Goal: Task Accomplishment & Management: Manage account settings

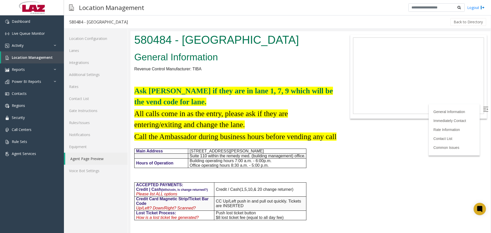
click at [174, 75] on h2 at bounding box center [235, 78] width 202 height 11
click at [95, 85] on link "Rates" at bounding box center [96, 87] width 64 height 12
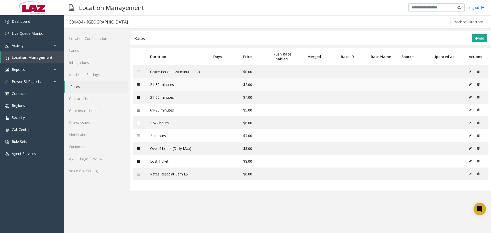
click at [471, 86] on icon at bounding box center [470, 84] width 3 height 3
type input "**********"
type input "*"
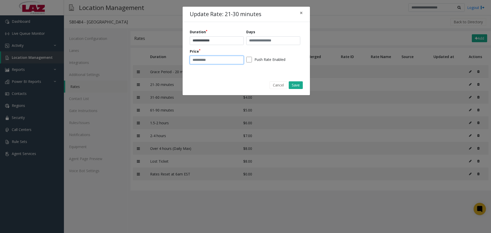
click at [229, 57] on input "*" at bounding box center [217, 60] width 54 height 9
type input "*"
click at [291, 84] on button "Save" at bounding box center [296, 85] width 14 height 8
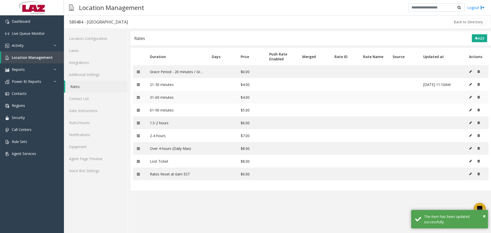
click at [471, 96] on icon at bounding box center [470, 97] width 3 height 3
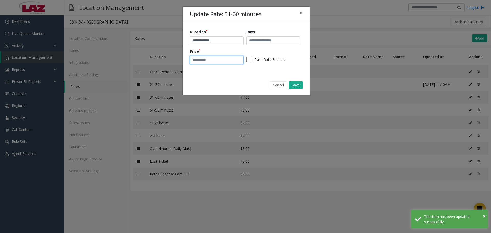
click at [208, 60] on input "*" at bounding box center [217, 60] width 54 height 9
type input "*"
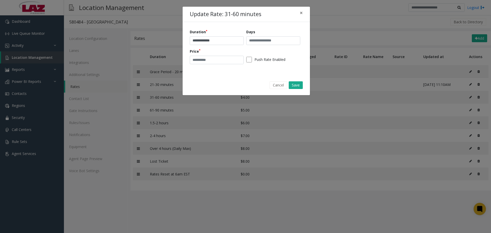
click at [299, 80] on div "Cancel Save" at bounding box center [246, 85] width 120 height 13
click at [298, 84] on button "Save" at bounding box center [296, 85] width 14 height 8
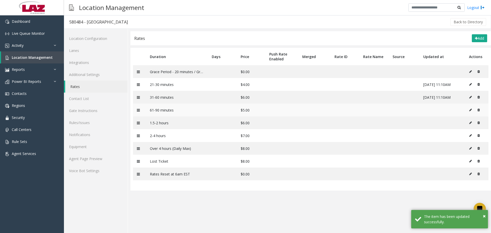
click at [470, 109] on icon at bounding box center [470, 109] width 3 height 3
type input "**********"
type input "*"
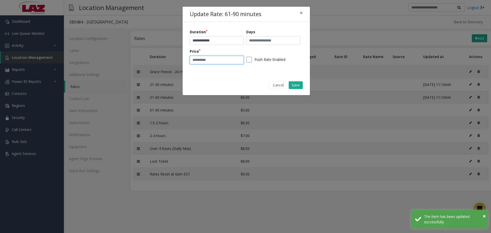
click at [206, 59] on input "*" at bounding box center [217, 60] width 54 height 9
type input "*"
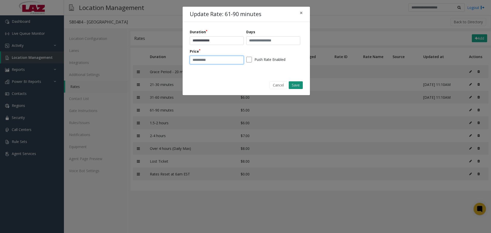
type input "*"
click at [300, 81] on button "Save" at bounding box center [296, 85] width 14 height 8
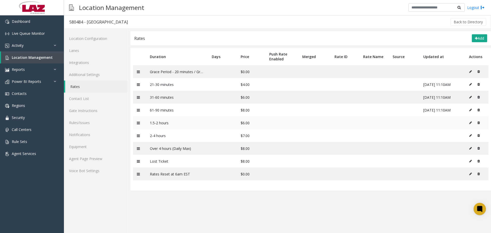
click at [471, 123] on icon at bounding box center [470, 122] width 3 height 3
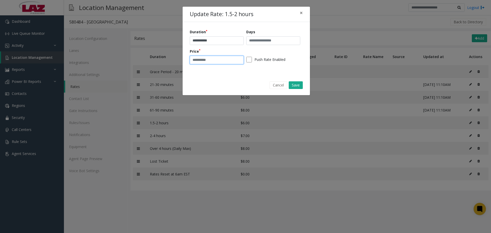
click at [243, 61] on div "Price *" at bounding box center [218, 57] width 57 height 16
click at [222, 59] on input "*" at bounding box center [217, 60] width 54 height 9
type input "**"
click at [299, 86] on button "Save" at bounding box center [296, 85] width 14 height 8
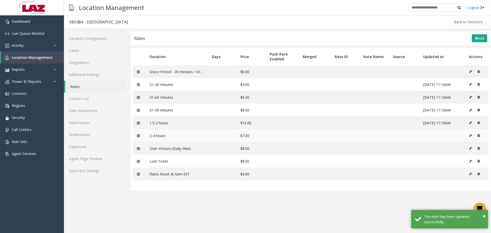
click at [471, 136] on icon at bounding box center [470, 135] width 3 height 3
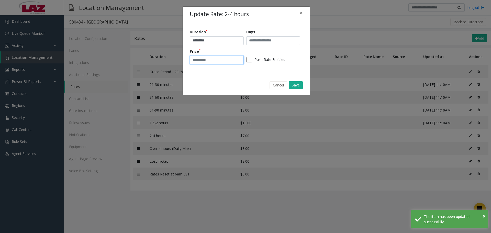
click at [217, 60] on input "*" at bounding box center [217, 60] width 54 height 9
type input "**"
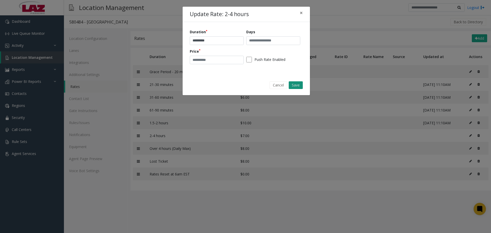
click at [296, 86] on button "Save" at bounding box center [296, 85] width 14 height 8
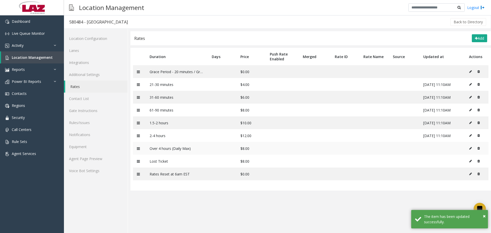
click at [472, 149] on icon at bounding box center [470, 148] width 3 height 3
type input "**********"
type input "*"
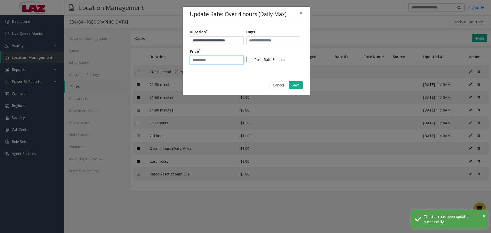
click at [218, 59] on input "*" at bounding box center [217, 60] width 54 height 9
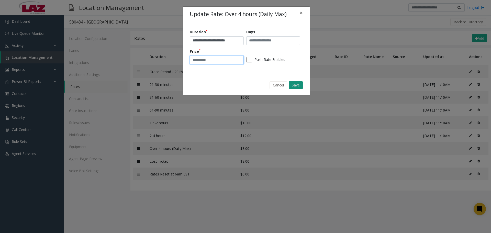
type input "**"
click at [292, 84] on button "Save" at bounding box center [296, 85] width 14 height 8
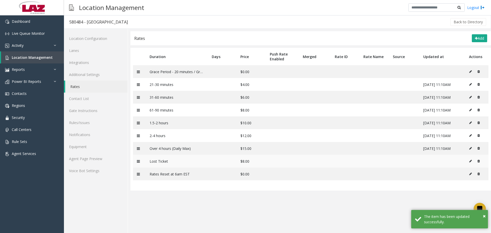
click at [473, 159] on button at bounding box center [472, 161] width 6 height 8
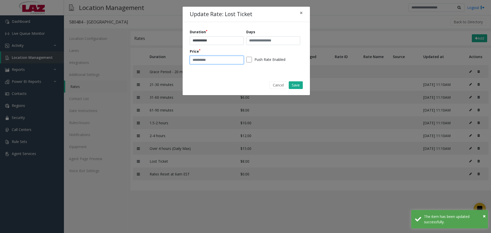
click at [220, 59] on input "*" at bounding box center [217, 60] width 54 height 9
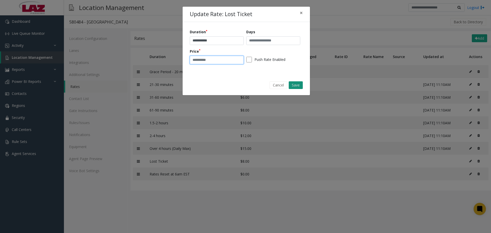
type input "**"
click at [292, 88] on button "Save" at bounding box center [296, 85] width 14 height 8
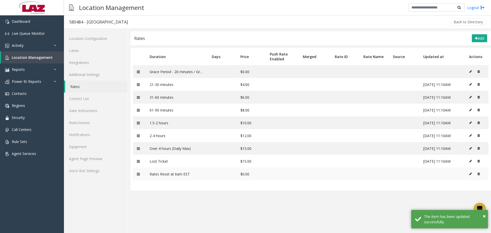
click at [472, 174] on icon at bounding box center [470, 173] width 3 height 3
type input "**********"
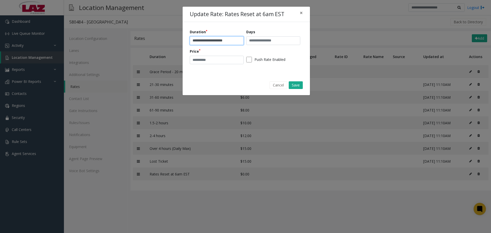
click at [218, 41] on input "**********" at bounding box center [217, 40] width 54 height 9
type input "**********"
click at [295, 81] on button "Save" at bounding box center [296, 85] width 14 height 8
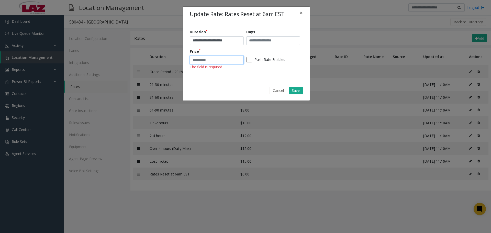
click at [221, 59] on input "number" at bounding box center [217, 60] width 54 height 9
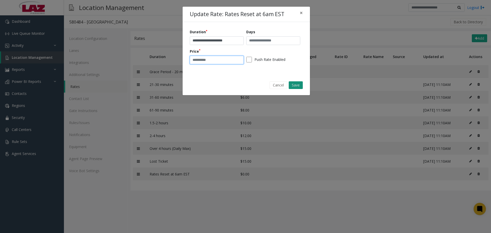
type input "*"
click at [294, 87] on button "Save" at bounding box center [296, 85] width 14 height 8
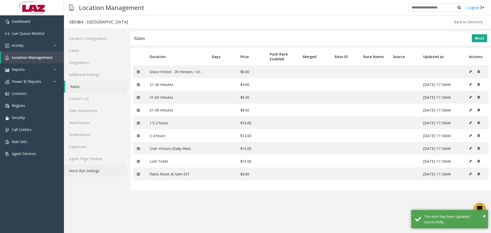
click at [85, 171] on link "Voice Bot Settings" at bounding box center [96, 171] width 64 height 12
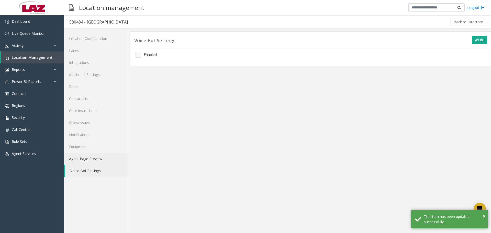
click at [83, 160] on link "Agent Page Preview" at bounding box center [96, 159] width 64 height 12
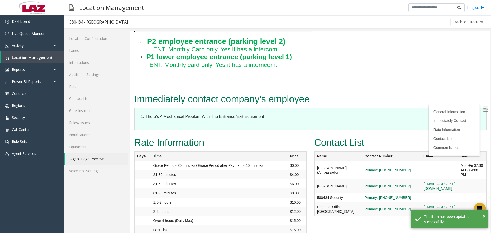
scroll to position [511, 0]
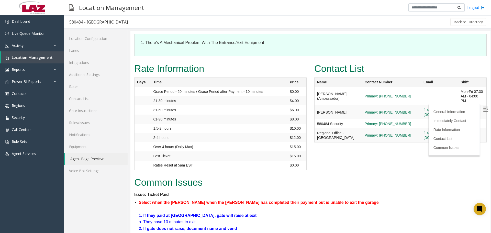
click at [484, 108] on label at bounding box center [486, 110] width 8 height 8
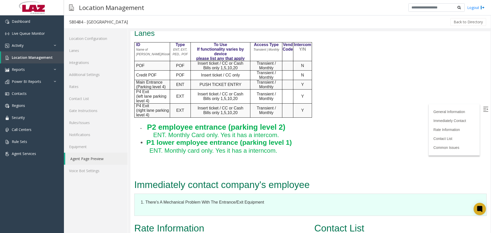
scroll to position [358, 0]
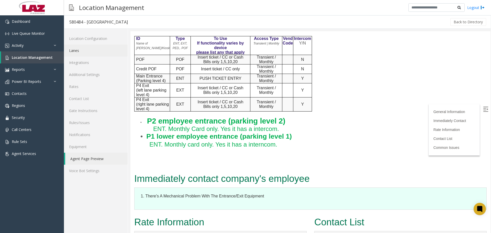
click at [78, 52] on link "Lanes" at bounding box center [96, 50] width 64 height 12
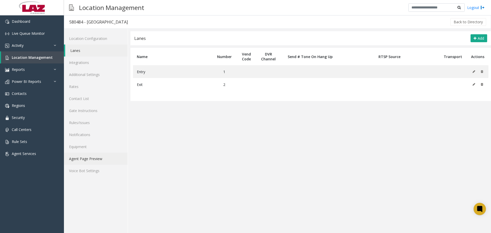
click at [108, 157] on link "Agent Page Preview" at bounding box center [96, 159] width 64 height 12
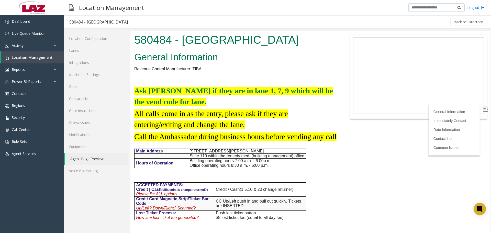
click at [483, 111] on img at bounding box center [485, 109] width 5 height 5
click at [418, 153] on body "580484 - Piedmont West General Information Revenue Control Manufacturer: TIBA A…" at bounding box center [310, 132] width 360 height 202
click at [483, 108] on img at bounding box center [485, 109] width 5 height 5
click at [483, 109] on img at bounding box center [485, 109] width 5 height 5
click at [390, 20] on div "Back to Directory" at bounding box center [310, 22] width 354 height 13
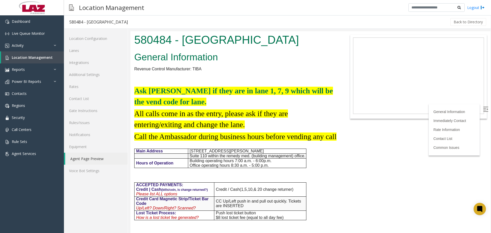
click at [430, 204] on body "580484 - Piedmont West General Information Revenue Control Manufacturer: TIBA A…" at bounding box center [310, 132] width 360 height 202
drag, startPoint x: 490, startPoint y: 45, endPoint x: 491, endPoint y: 121, distance: 76.2
click at [491, 121] on div at bounding box center [310, 132] width 361 height 202
click at [95, 48] on link "Lanes" at bounding box center [96, 50] width 64 height 12
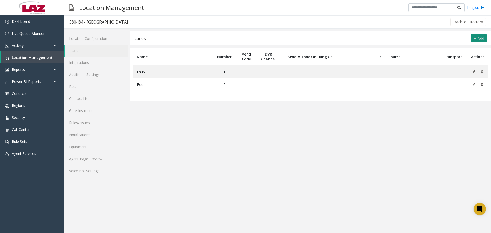
click at [475, 38] on icon at bounding box center [475, 38] width 3 height 4
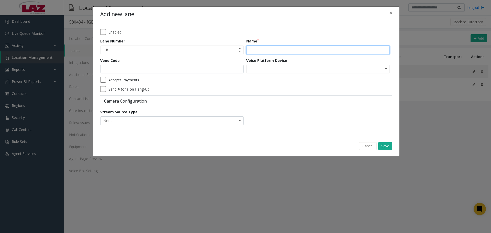
click at [267, 51] on input "Name" at bounding box center [317, 50] width 143 height 9
type input "**********"
drag, startPoint x: 180, startPoint y: 75, endPoint x: 178, endPoint y: 71, distance: 4.6
click at [180, 75] on form "**********" at bounding box center [246, 78] width 292 height 99
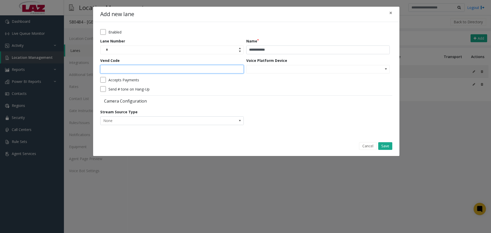
click at [177, 68] on input "Vend Code" at bounding box center [171, 69] width 143 height 9
click at [389, 145] on button "Save" at bounding box center [385, 146] width 14 height 8
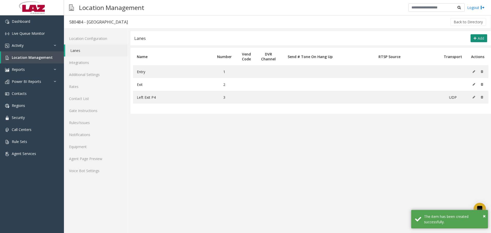
click at [476, 37] on button "Add" at bounding box center [479, 38] width 17 height 8
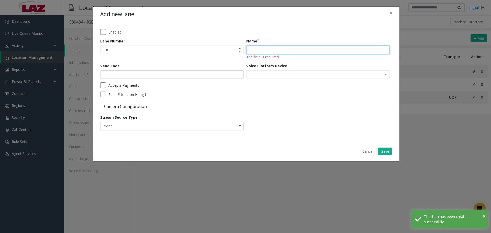
click at [283, 46] on input "Name" at bounding box center [317, 50] width 143 height 9
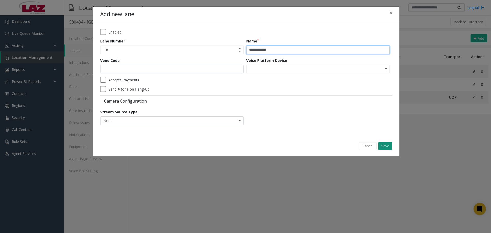
type input "**********"
click at [383, 147] on button "Save" at bounding box center [385, 146] width 14 height 8
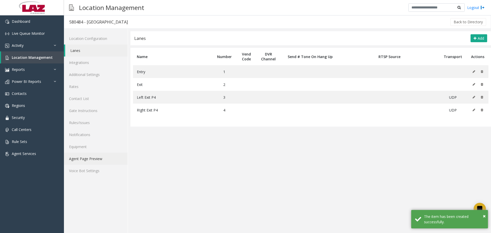
click at [94, 159] on link "Agent Page Preview" at bounding box center [96, 159] width 64 height 12
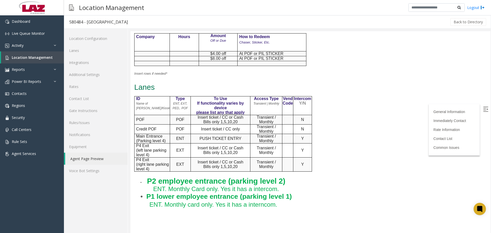
scroll to position [307, 0]
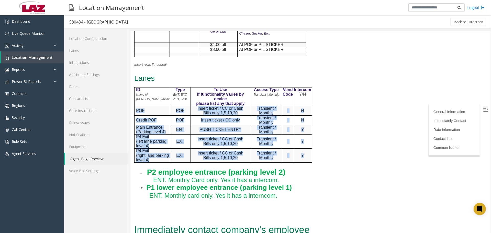
drag, startPoint x: 301, startPoint y: 171, endPoint x: 135, endPoint y: 122, distance: 173.4
click at [135, 122] on tbody "ID Name of Lane/Kiosk Type ENT, EXT, PED,. POF To Use If functionality varies b…" at bounding box center [223, 124] width 177 height 75
copy tbody "POF POF Insert ticket / CC or Cash Bills only 1,5,10,20 Transient / Monthly N C…"
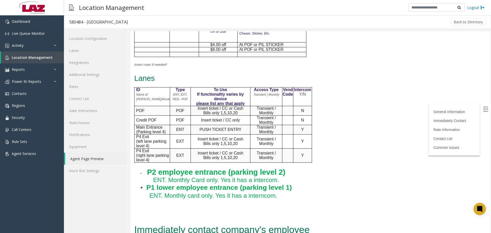
click at [82, 77] on link "Additional Settings" at bounding box center [96, 75] width 64 height 12
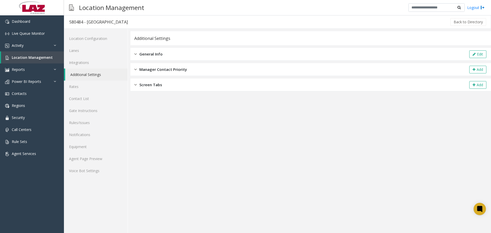
drag, startPoint x: 156, startPoint y: 54, endPoint x: 248, endPoint y: 57, distance: 92.1
click at [158, 54] on span "General Info" at bounding box center [150, 54] width 23 height 6
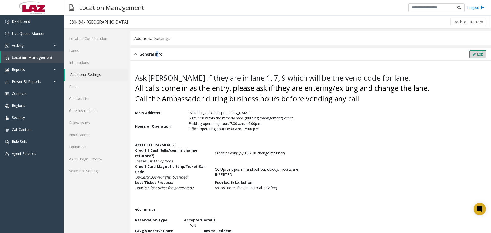
click at [469, 53] on button "Edit" at bounding box center [477, 54] width 17 height 8
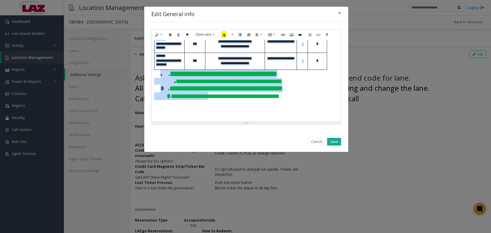
scroll to position [388, 0]
drag, startPoint x: 153, startPoint y: 70, endPoint x: 305, endPoint y: 98, distance: 154.3
click at [305, 98] on div "**********" at bounding box center [246, 81] width 189 height 82
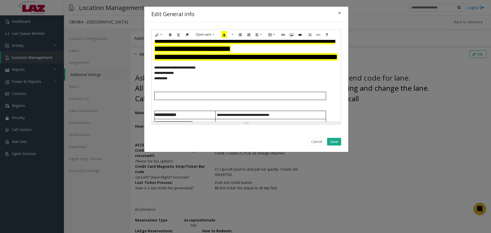
scroll to position [34, 0]
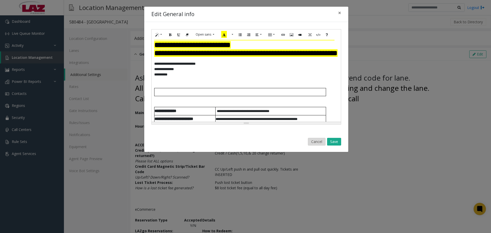
click at [317, 141] on button "Cancel" at bounding box center [317, 142] width 18 height 8
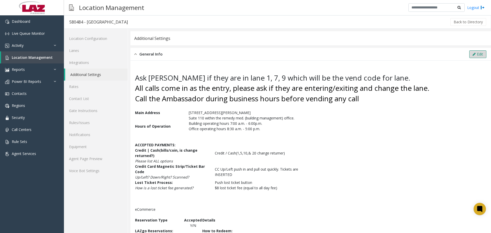
click at [472, 52] on button "Edit" at bounding box center [477, 54] width 17 height 8
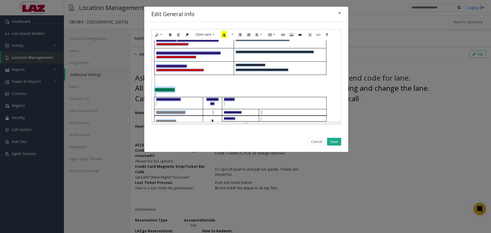
scroll to position [30, 0]
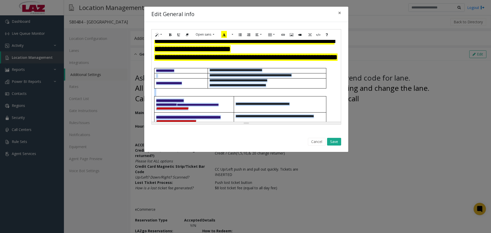
drag, startPoint x: 285, startPoint y: 100, endPoint x: 154, endPoint y: 95, distance: 131.3
click at [155, 94] on div "**********" at bounding box center [246, 81] width 189 height 82
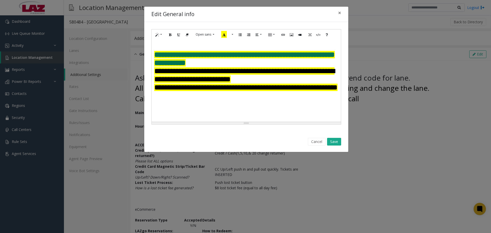
scroll to position [0, 0]
click at [157, 48] on h2 at bounding box center [246, 46] width 184 height 8
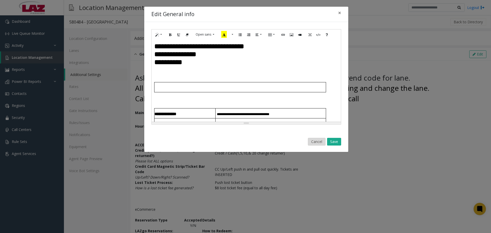
click at [315, 141] on button "Cancel" at bounding box center [317, 142] width 18 height 8
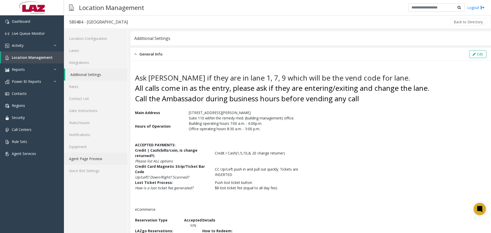
click at [89, 160] on link "Agent Page Preview" at bounding box center [96, 159] width 64 height 12
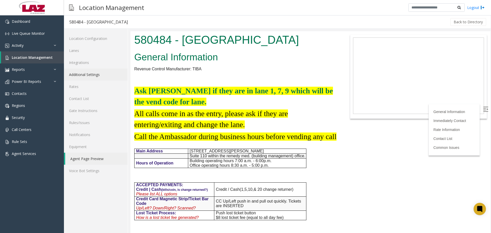
click at [99, 75] on link "Additional Settings" at bounding box center [96, 75] width 64 height 12
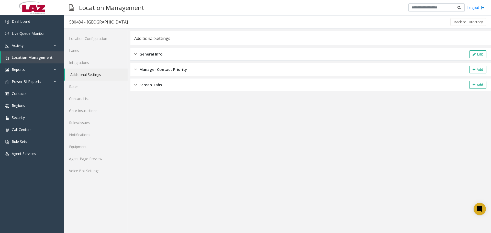
drag, startPoint x: 204, startPoint y: 54, endPoint x: 228, endPoint y: 52, distance: 23.4
click at [209, 54] on div "General Info Edit" at bounding box center [310, 54] width 361 height 13
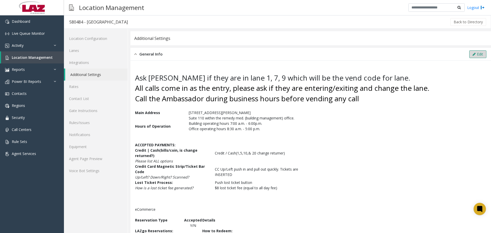
click at [475, 52] on button "Edit" at bounding box center [477, 54] width 17 height 8
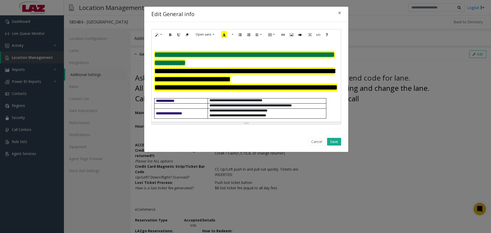
click at [159, 50] on h2 at bounding box center [246, 46] width 184 height 8
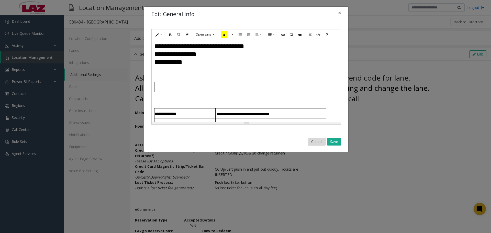
click at [316, 142] on button "Cancel" at bounding box center [317, 142] width 18 height 8
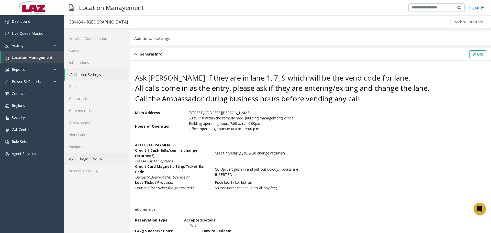
click at [81, 161] on link "Agent Page Preview" at bounding box center [96, 159] width 64 height 12
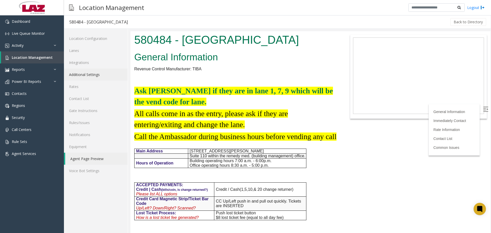
click at [96, 73] on link "Additional Settings" at bounding box center [96, 75] width 64 height 12
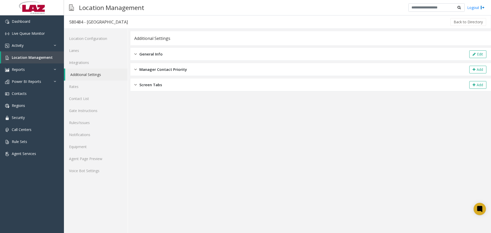
click at [168, 51] on div "General Info Edit" at bounding box center [310, 54] width 361 height 13
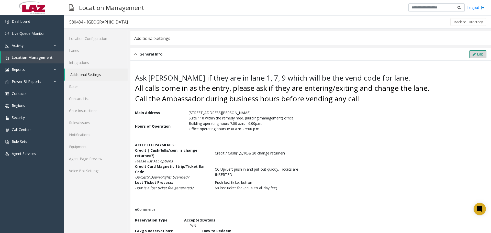
click at [469, 52] on button "Edit" at bounding box center [477, 54] width 17 height 8
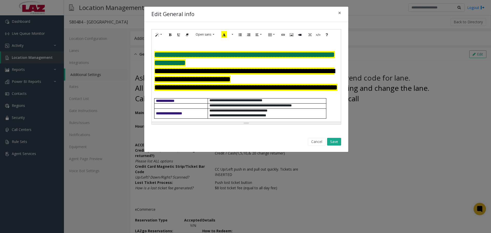
click at [202, 66] on span "**********" at bounding box center [244, 59] width 181 height 16
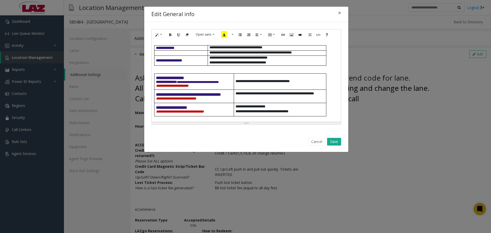
scroll to position [26, 0]
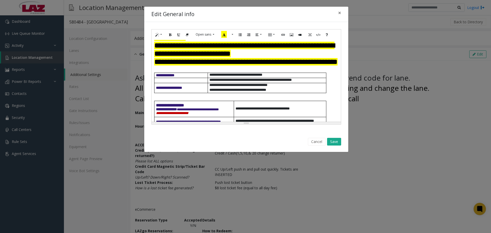
click at [157, 73] on p at bounding box center [246, 69] width 184 height 7
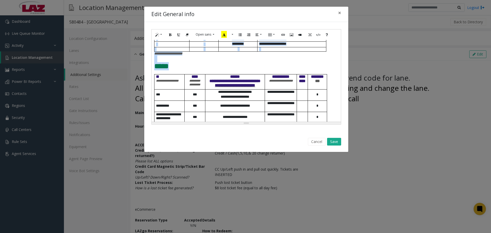
scroll to position [388, 0]
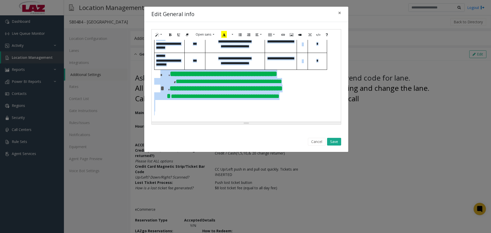
drag, startPoint x: 153, startPoint y: 71, endPoint x: 303, endPoint y: 111, distance: 155.3
click at [303, 111] on div "**********" at bounding box center [246, 81] width 189 height 82
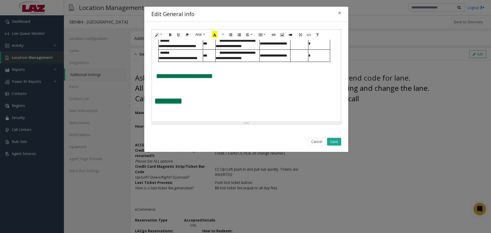
scroll to position [470, 0]
drag, startPoint x: 138, startPoint y: 105, endPoint x: 129, endPoint y: 104, distance: 8.7
click at [130, 104] on div "**********" at bounding box center [245, 116] width 491 height 233
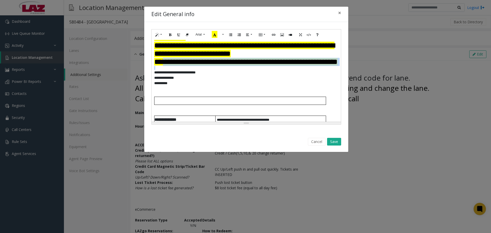
scroll to position [0, 0]
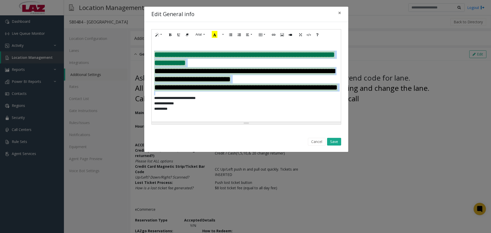
drag, startPoint x: 221, startPoint y: 88, endPoint x: 152, endPoint y: 61, distance: 73.4
click at [152, 61] on div "**********" at bounding box center [246, 81] width 189 height 82
copy div "**********"
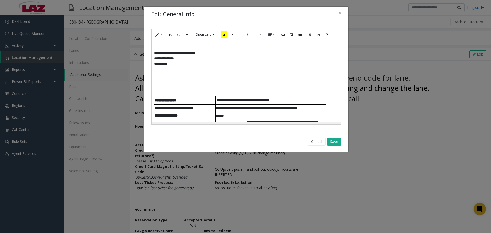
click at [177, 82] on p at bounding box center [239, 81] width 171 height 4
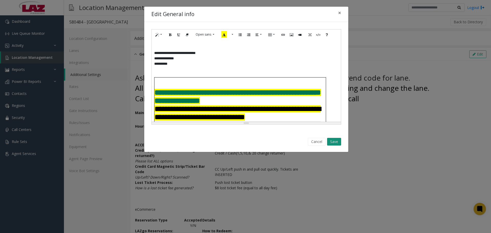
click at [330, 143] on button "Save" at bounding box center [334, 142] width 14 height 8
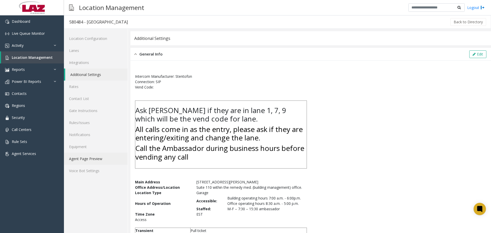
click at [101, 160] on link "Agent Page Preview" at bounding box center [96, 159] width 64 height 12
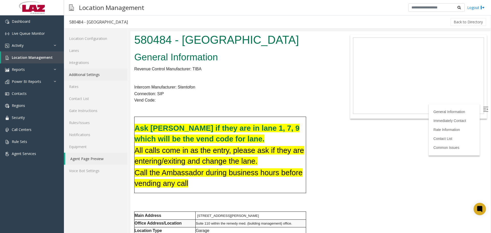
click at [103, 74] on link "Additional Settings" at bounding box center [96, 75] width 64 height 12
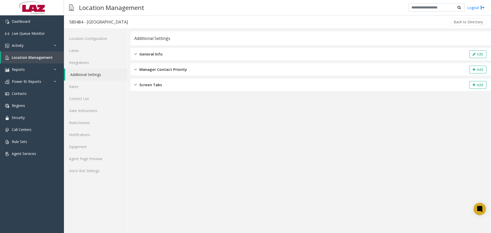
click at [176, 55] on div "General Info Edit" at bounding box center [310, 54] width 361 height 13
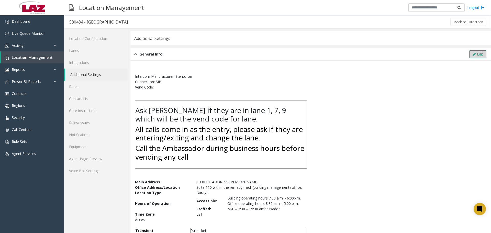
click at [475, 54] on button "Edit" at bounding box center [477, 54] width 17 height 8
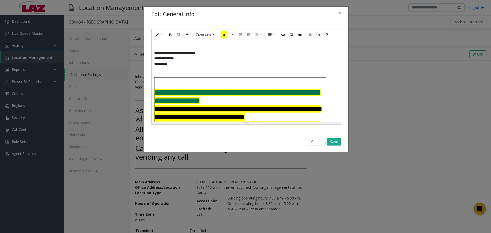
click at [153, 50] on div "**********" at bounding box center [246, 81] width 189 height 82
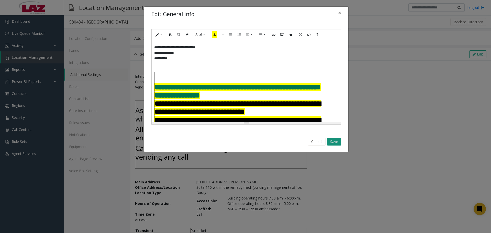
click at [331, 143] on button "Save" at bounding box center [334, 142] width 14 height 8
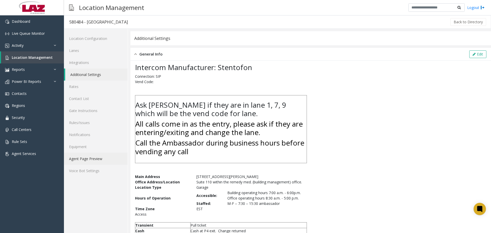
click at [94, 159] on link "Agent Page Preview" at bounding box center [96, 159] width 64 height 12
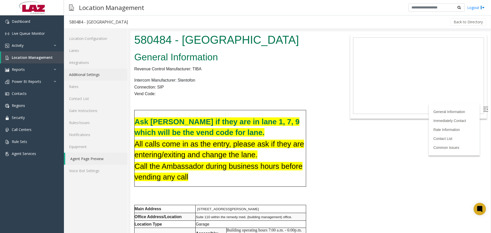
click at [99, 74] on link "Additional Settings" at bounding box center [96, 75] width 64 height 12
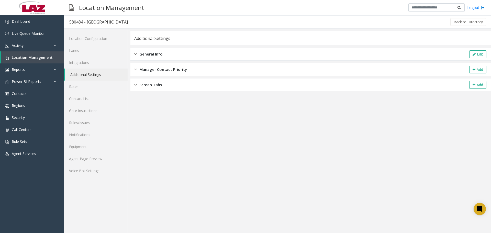
drag, startPoint x: 194, startPoint y: 50, endPoint x: 198, endPoint y: 49, distance: 4.1
click at [195, 50] on div "General Info Edit" at bounding box center [310, 54] width 361 height 13
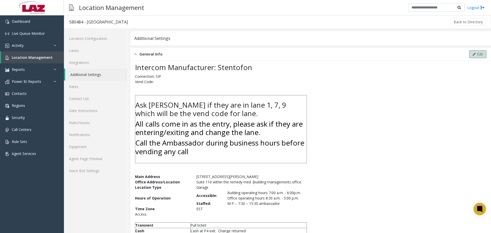
click at [473, 53] on icon at bounding box center [474, 54] width 3 height 4
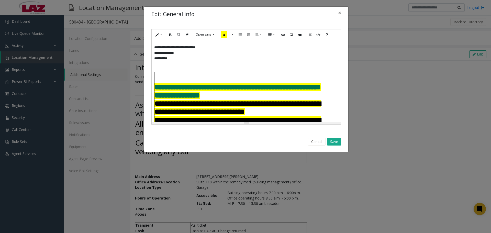
click at [157, 44] on h2 "**********" at bounding box center [246, 46] width 184 height 8
click at [151, 46] on div "**********" at bounding box center [246, 77] width 204 height 110
click at [155, 47] on span "**********" at bounding box center [174, 48] width 41 height 4
click at [154, 49] on span "**********" at bounding box center [174, 48] width 41 height 4
click at [199, 42] on div "**********" at bounding box center [246, 81] width 189 height 82
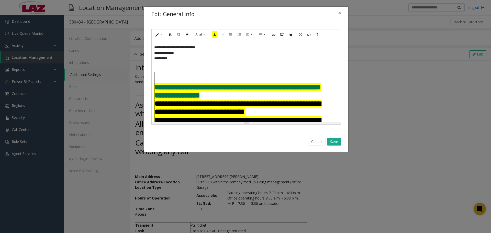
click at [208, 47] on h2 "**********" at bounding box center [246, 46] width 184 height 8
click at [154, 63] on p at bounding box center [246, 63] width 184 height 5
click at [154, 49] on span "**********" at bounding box center [174, 48] width 41 height 4
click at [336, 141] on button "Save" at bounding box center [334, 142] width 14 height 8
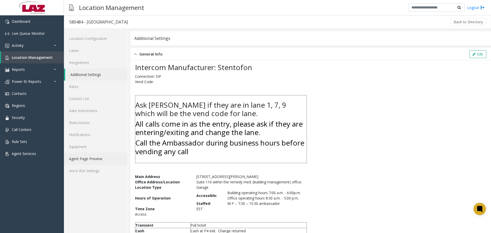
click at [85, 162] on link "Agent Page Preview" at bounding box center [96, 159] width 64 height 12
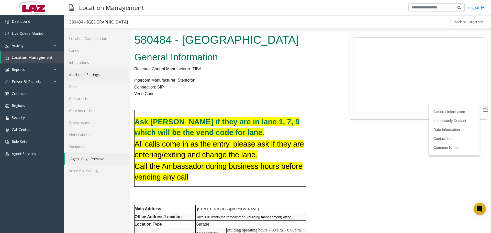
click at [101, 80] on link "Additional Settings" at bounding box center [96, 75] width 64 height 12
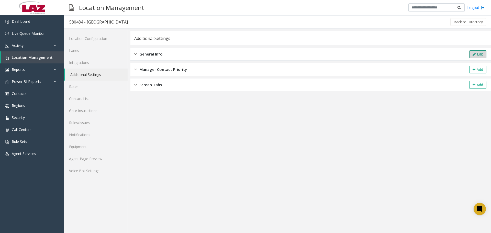
click at [481, 53] on button "Edit" at bounding box center [477, 54] width 17 height 8
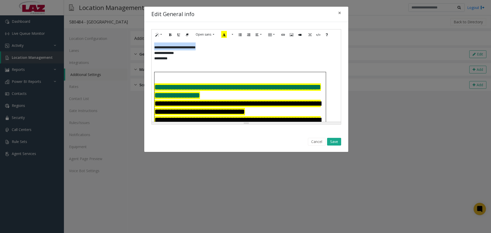
drag, startPoint x: 215, startPoint y: 48, endPoint x: 152, endPoint y: 51, distance: 62.7
click at [152, 51] on div "**********" at bounding box center [246, 81] width 189 height 82
click at [162, 36] on button "Style" at bounding box center [159, 35] width 12 height 8
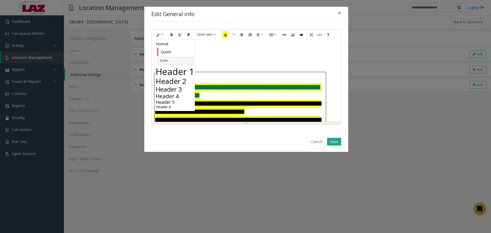
click at [168, 106] on h6 "Header 6" at bounding box center [175, 107] width 39 height 4
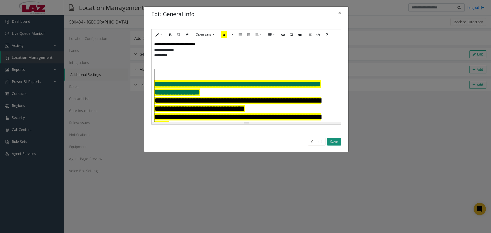
click at [330, 139] on button "Save" at bounding box center [334, 142] width 14 height 8
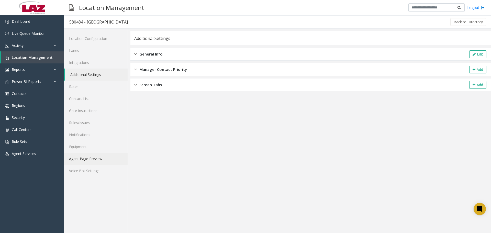
click at [93, 160] on link "Agent Page Preview" at bounding box center [96, 159] width 64 height 12
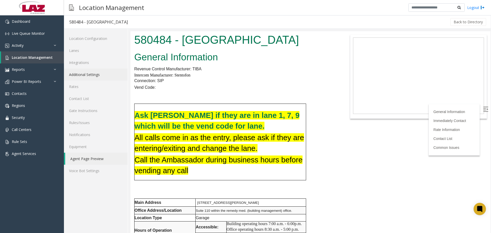
click at [101, 73] on link "Additional Settings" at bounding box center [96, 75] width 64 height 12
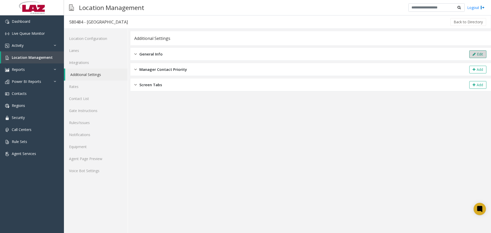
click at [484, 51] on button "Edit" at bounding box center [477, 54] width 17 height 8
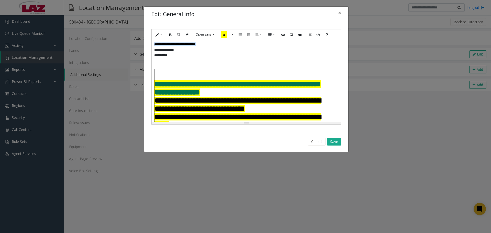
drag, startPoint x: 215, startPoint y: 45, endPoint x: 149, endPoint y: 47, distance: 66.0
click at [149, 47] on div "**********" at bounding box center [246, 77] width 204 height 110
click at [213, 34] on button "Open sans" at bounding box center [205, 35] width 24 height 8
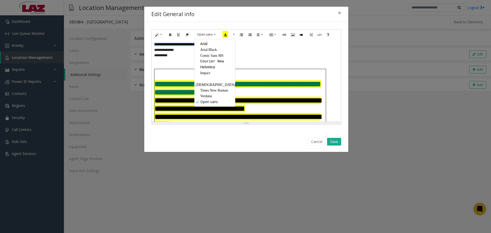
click at [204, 44] on span "Arial" at bounding box center [203, 44] width 7 height 4
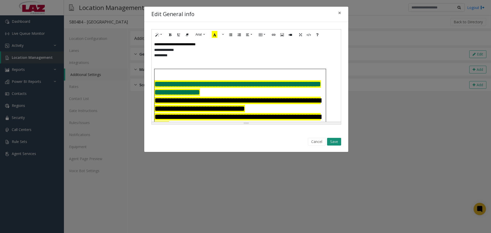
click at [332, 142] on button "Save" at bounding box center [334, 142] width 14 height 8
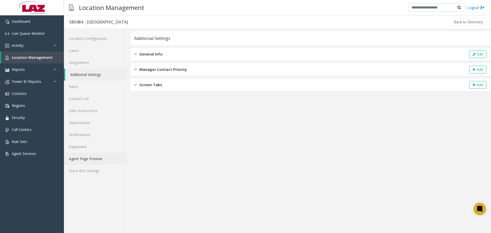
click at [87, 158] on link "Agent Page Preview" at bounding box center [96, 159] width 64 height 12
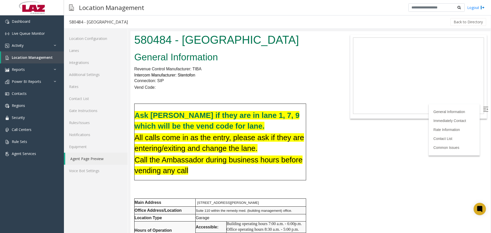
click at [483, 111] on img at bounding box center [485, 109] width 5 height 5
drag, startPoint x: 621, startPoint y: 84, endPoint x: 488, endPoint y: 72, distance: 134.0
click at [100, 74] on link "Additional Settings" at bounding box center [96, 75] width 64 height 12
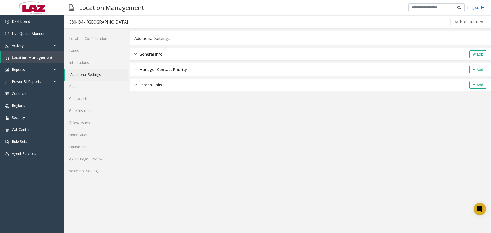
drag, startPoint x: 158, startPoint y: 54, endPoint x: 193, endPoint y: 60, distance: 35.5
click at [159, 54] on span "General Info" at bounding box center [150, 54] width 23 height 6
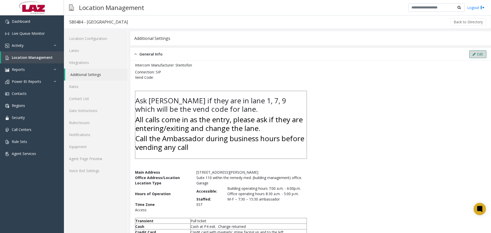
click at [473, 55] on button "Edit" at bounding box center [477, 54] width 17 height 8
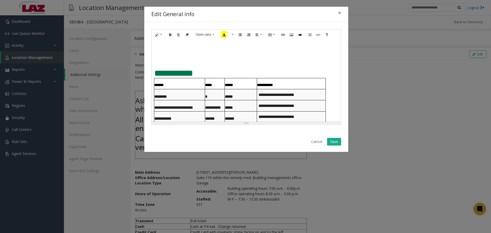
scroll to position [256, 0]
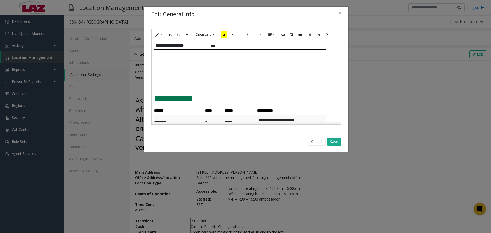
click at [163, 84] on p at bounding box center [246, 85] width 184 height 9
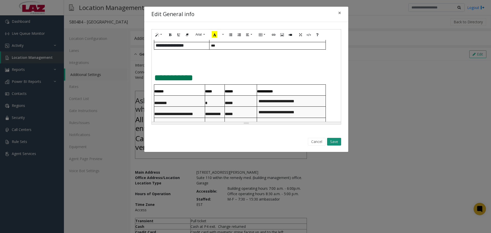
click at [339, 144] on button "Save" at bounding box center [334, 142] width 14 height 8
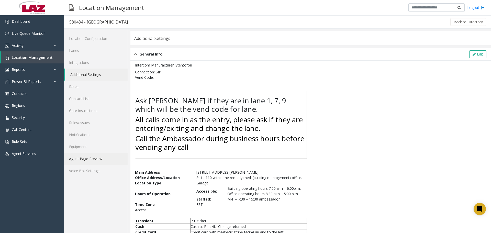
click at [104, 160] on link "Agent Page Preview" at bounding box center [96, 159] width 64 height 12
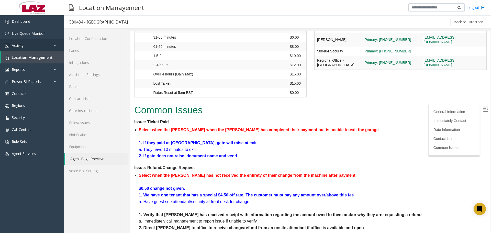
scroll to position [639, 0]
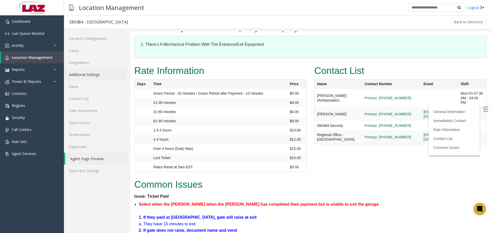
click at [90, 73] on link "Additional Settings" at bounding box center [96, 75] width 64 height 12
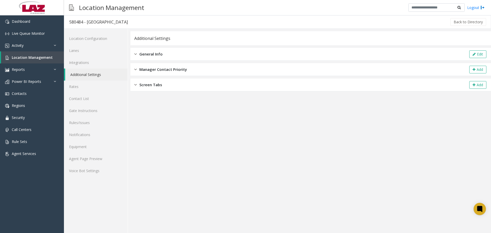
drag, startPoint x: 179, startPoint y: 53, endPoint x: 389, endPoint y: 58, distance: 210.0
click at [182, 52] on div "General Info Edit" at bounding box center [310, 54] width 361 height 13
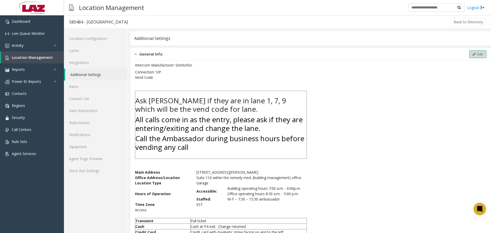
click at [474, 56] on button "Edit" at bounding box center [477, 54] width 17 height 8
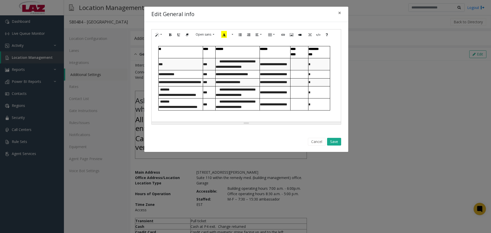
scroll to position [384, 0]
click at [178, 43] on p at bounding box center [246, 42] width 184 height 5
click at [155, 50] on div "**********" at bounding box center [244, 78] width 180 height 65
click at [161, 46] on p at bounding box center [246, 42] width 184 height 5
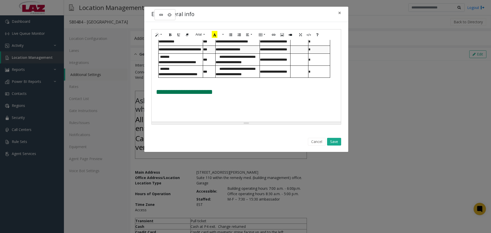
scroll to position [392, 0]
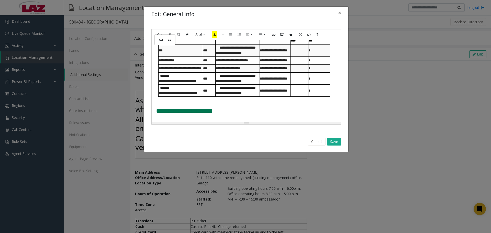
click at [156, 94] on div "**********" at bounding box center [244, 64] width 180 height 65
click at [333, 140] on button "Save" at bounding box center [334, 142] width 14 height 8
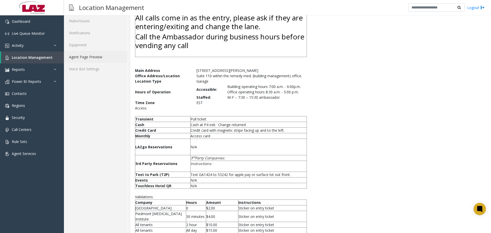
scroll to position [102, 0]
click at [85, 58] on link "Agent Page Preview" at bounding box center [96, 56] width 64 height 12
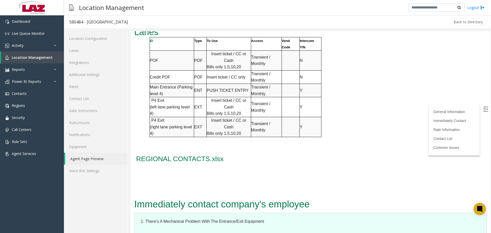
scroll to position [460, 0]
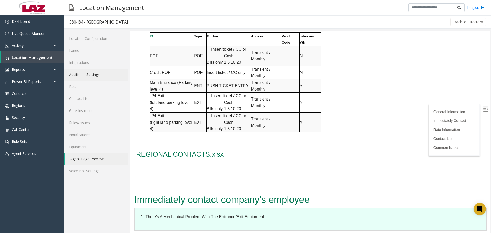
drag, startPoint x: 105, startPoint y: 77, endPoint x: 116, endPoint y: 69, distance: 13.3
click at [105, 77] on link "Additional Settings" at bounding box center [96, 75] width 64 height 12
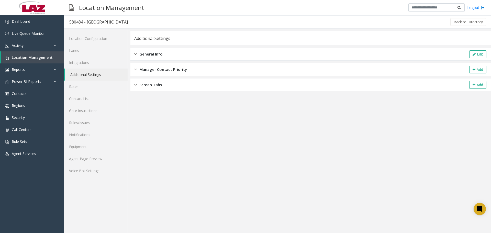
click at [149, 48] on div "General Info Edit" at bounding box center [310, 54] width 361 height 13
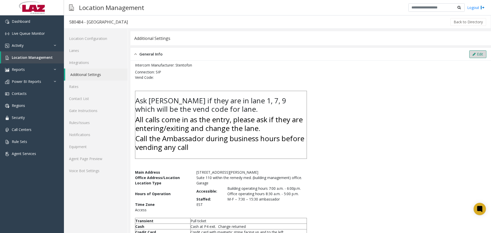
click at [481, 53] on button "Edit" at bounding box center [477, 54] width 17 height 8
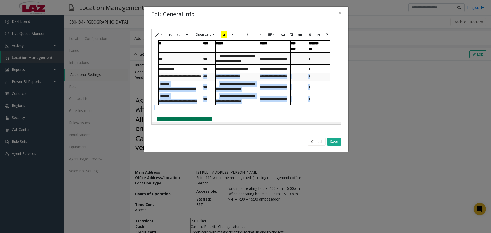
scroll to position [358, 0]
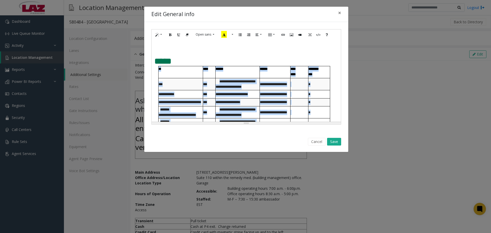
drag, startPoint x: 332, startPoint y: 108, endPoint x: 156, endPoint y: 72, distance: 179.5
click at [156, 72] on div "**********" at bounding box center [246, 81] width 189 height 82
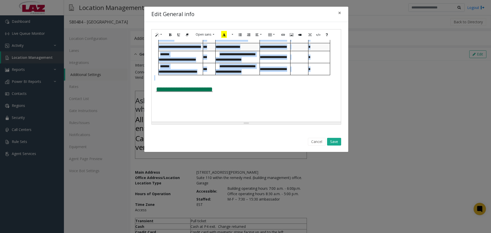
scroll to position [417, 0]
click at [153, 79] on div "**********" at bounding box center [246, 81] width 189 height 82
click at [155, 79] on p at bounding box center [246, 77] width 184 height 5
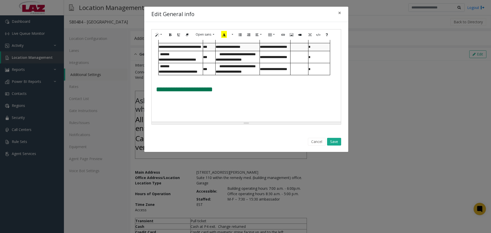
click at [166, 82] on p at bounding box center [246, 83] width 184 height 5
click at [155, 79] on p at bounding box center [246, 77] width 184 height 5
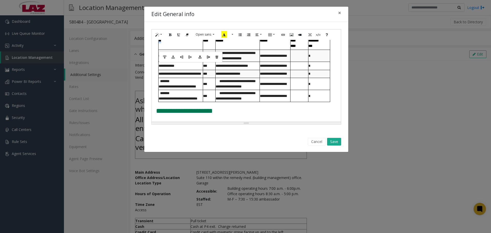
scroll to position [384, 0]
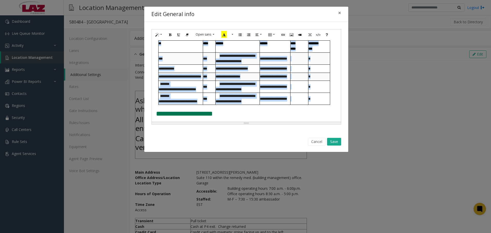
drag, startPoint x: 158, startPoint y: 44, endPoint x: 315, endPoint y: 106, distance: 169.0
click at [315, 105] on tbody "**********" at bounding box center [245, 72] width 172 height 64
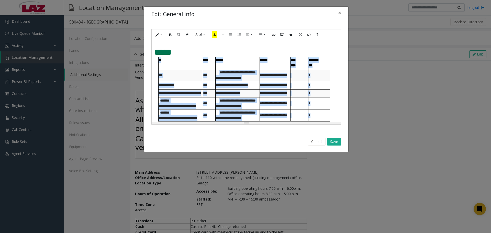
scroll to position [358, 0]
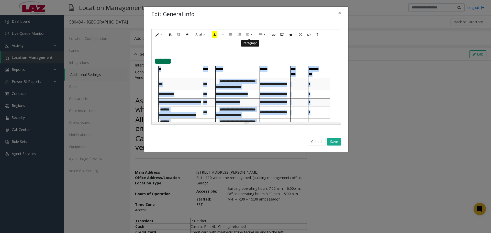
click at [247, 35] on icon "Paragraph" at bounding box center [247, 34] width 3 height 4
click at [251, 45] on icon "Align left (CTRL+SHIFT+L)" at bounding box center [250, 44] width 3 height 4
click at [249, 36] on icon "Paragraph" at bounding box center [247, 34] width 3 height 4
click at [257, 44] on icon "Align center (CTRL+SHIFT+E)" at bounding box center [258, 44] width 3 height 4
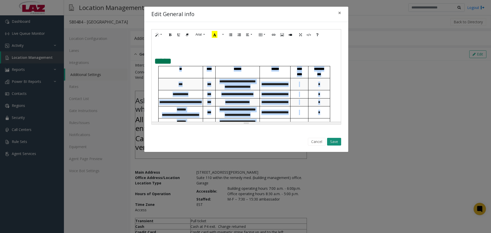
click at [339, 142] on button "Save" at bounding box center [334, 142] width 14 height 8
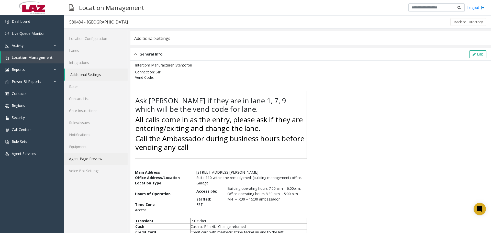
click at [100, 157] on link "Agent Page Preview" at bounding box center [96, 159] width 64 height 12
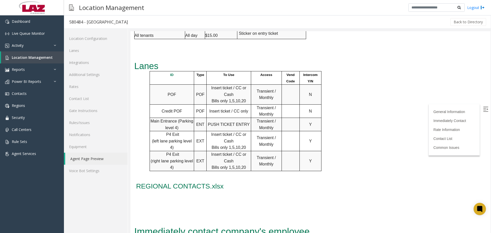
scroll to position [409, 0]
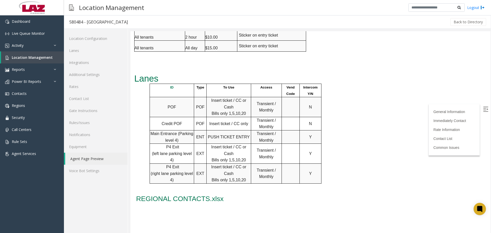
click at [483, 109] on img at bounding box center [485, 109] width 5 height 5
drag, startPoint x: 621, startPoint y: 155, endPoint x: 490, endPoint y: 125, distance: 134.9
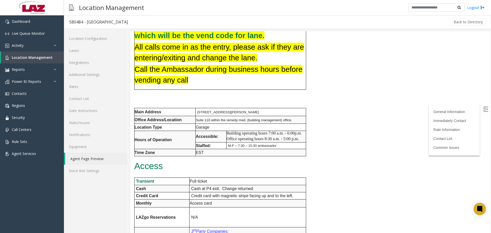
scroll to position [0, 0]
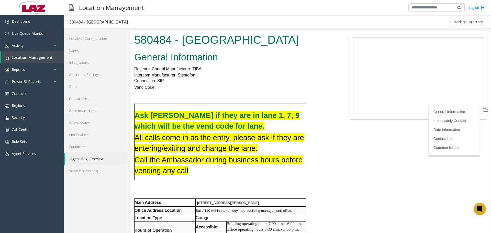
drag, startPoint x: 487, startPoint y: 121, endPoint x: 614, endPoint y: 60, distance: 141.3
click at [77, 51] on link "Lanes" at bounding box center [96, 50] width 64 height 12
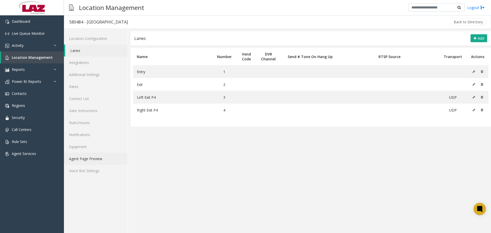
click at [95, 160] on link "Agent Page Preview" at bounding box center [96, 159] width 64 height 12
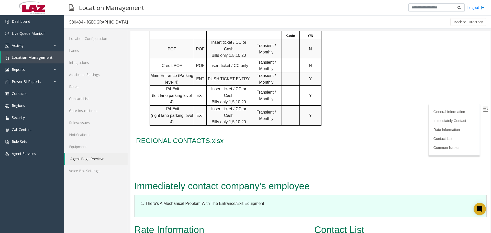
scroll to position [486, 0]
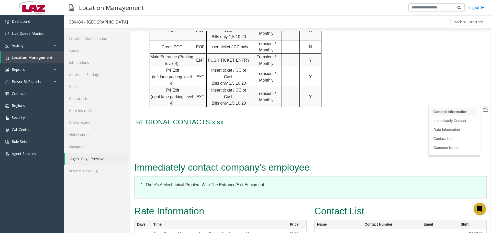
drag, startPoint x: 484, startPoint y: 108, endPoint x: 484, endPoint y: 116, distance: 7.2
click at [483, 108] on img at bounding box center [485, 109] width 5 height 5
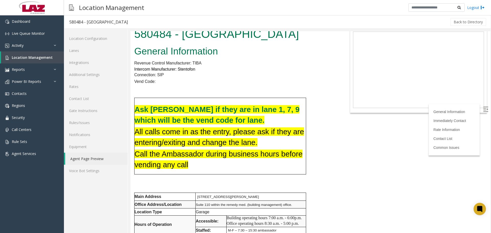
scroll to position [0, 0]
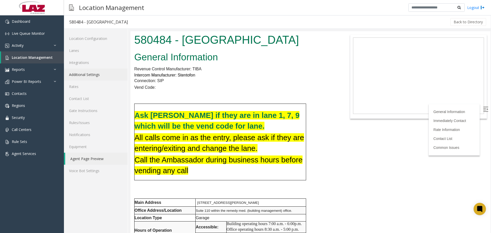
click at [94, 76] on link "Additional Settings" at bounding box center [96, 75] width 64 height 12
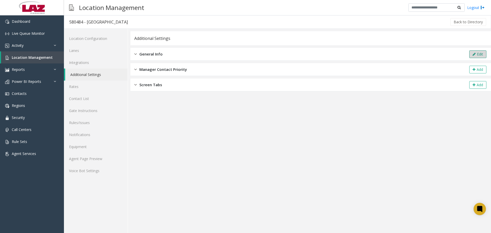
click at [469, 52] on button "Edit" at bounding box center [477, 54] width 17 height 8
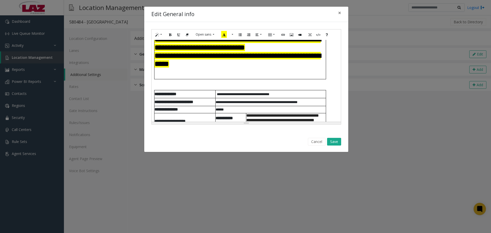
scroll to position [51, 0]
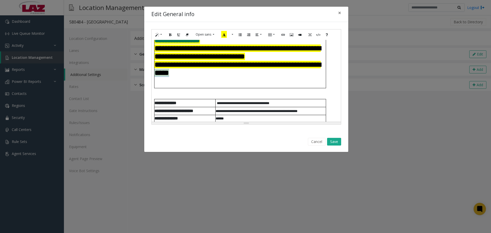
drag, startPoint x: 241, startPoint y: 80, endPoint x: 220, endPoint y: 80, distance: 20.5
click at [220, 77] on h2 "**********" at bounding box center [239, 69] width 171 height 16
click at [254, 77] on h2 "**********" at bounding box center [239, 69] width 171 height 16
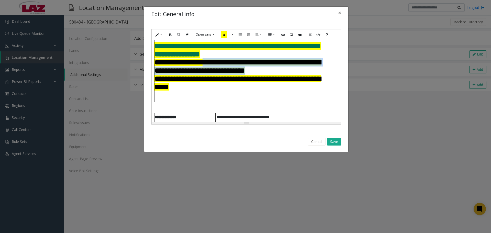
scroll to position [26, 0]
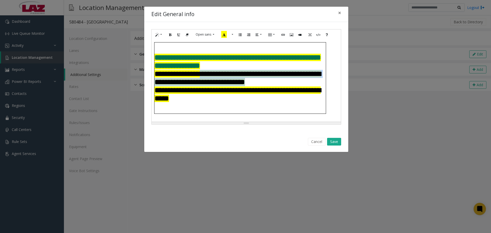
drag, startPoint x: 297, startPoint y: 59, endPoint x: 206, endPoint y: 73, distance: 91.4
click at [206, 73] on h2 "**********" at bounding box center [239, 78] width 171 height 16
drag, startPoint x: 308, startPoint y: 69, endPoint x: 305, endPoint y: 77, distance: 8.5
click at [308, 70] on font "**********" at bounding box center [237, 78] width 166 height 16
click at [303, 83] on h2 "**********" at bounding box center [239, 78] width 171 height 16
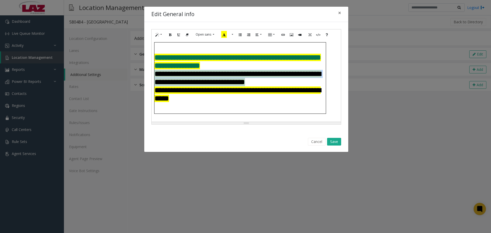
drag, startPoint x: 306, startPoint y: 86, endPoint x: 155, endPoint y: 76, distance: 150.4
click at [155, 76] on h2 "**********" at bounding box center [239, 78] width 171 height 16
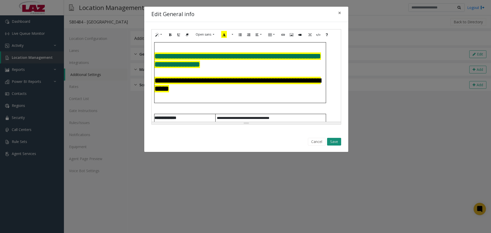
click at [332, 141] on button "Save" at bounding box center [334, 142] width 14 height 8
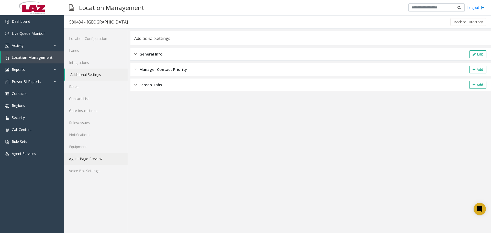
click at [94, 160] on link "Agent Page Preview" at bounding box center [96, 159] width 64 height 12
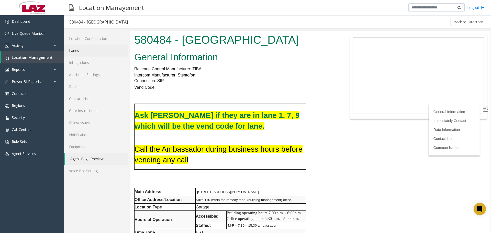
click at [93, 51] on link "Lanes" at bounding box center [96, 50] width 64 height 12
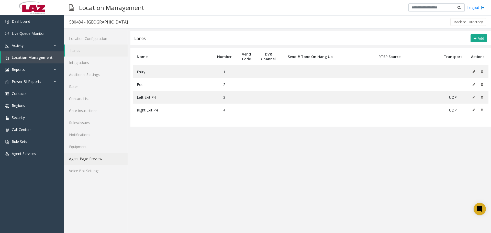
click at [91, 164] on link "Agent Page Preview" at bounding box center [96, 159] width 64 height 12
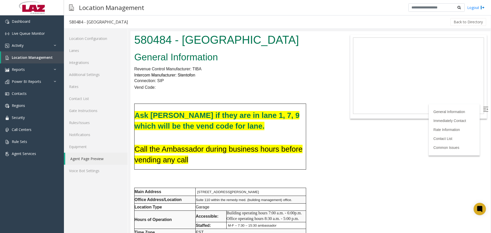
click at [279, 0] on div "Location Management Logout" at bounding box center [277, 7] width 427 height 15
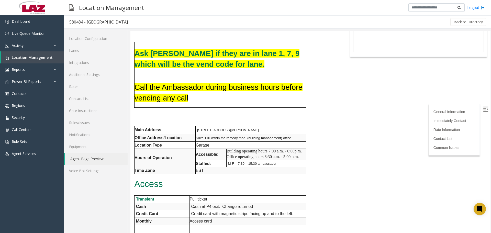
scroll to position [51, 0]
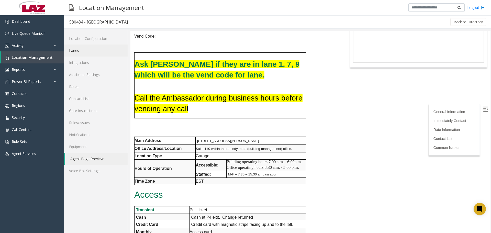
click at [79, 46] on link "Lanes" at bounding box center [96, 50] width 64 height 12
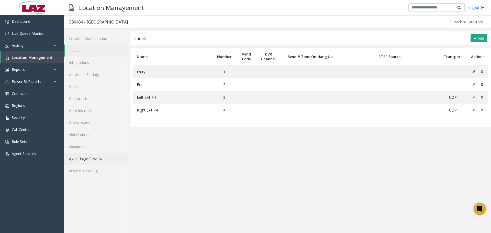
click at [103, 161] on link "Agent Page Preview" at bounding box center [96, 159] width 64 height 12
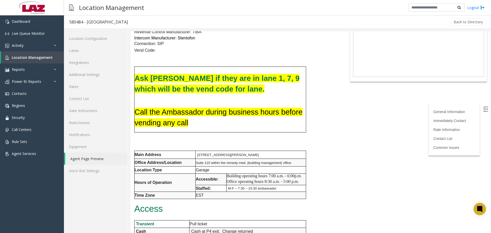
scroll to position [128, 0]
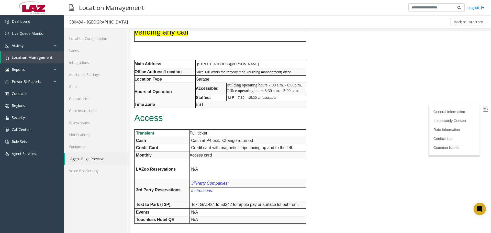
drag, startPoint x: 483, startPoint y: 108, endPoint x: 490, endPoint y: 98, distance: 11.4
click at [484, 107] on img at bounding box center [485, 109] width 5 height 5
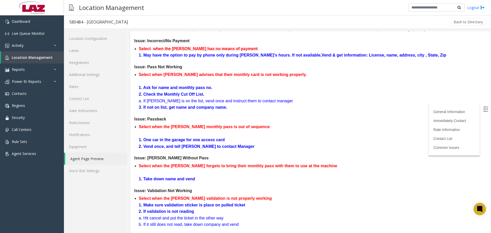
scroll to position [0, 0]
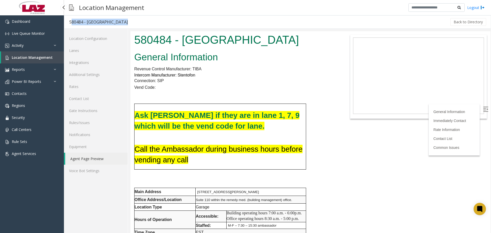
drag, startPoint x: 120, startPoint y: 24, endPoint x: 66, endPoint y: 23, distance: 54.0
click at [66, 23] on div "580484 - Piedmont West Back to Directory" at bounding box center [277, 21] width 427 height 13
click at [25, 58] on span "Location Management" at bounding box center [32, 57] width 41 height 5
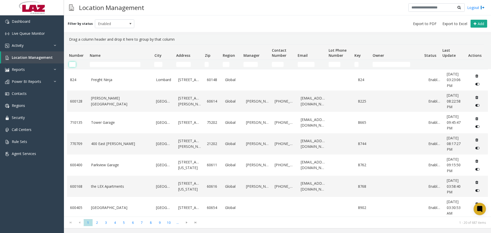
click at [74, 63] on input "Number Filter" at bounding box center [72, 64] width 7 height 5
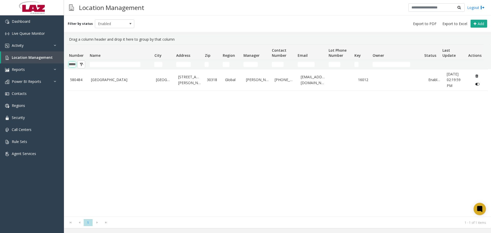
type input "******"
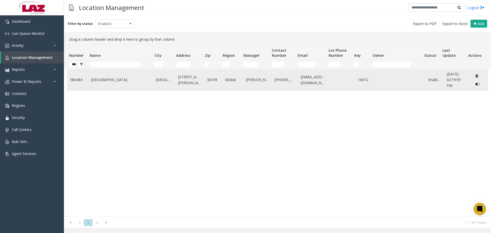
click at [84, 80] on link "580484" at bounding box center [77, 80] width 15 height 6
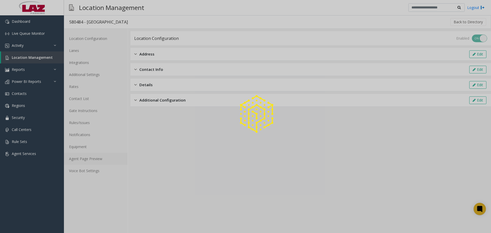
drag, startPoint x: 87, startPoint y: 167, endPoint x: 89, endPoint y: 161, distance: 6.2
click at [87, 166] on div at bounding box center [245, 116] width 491 height 233
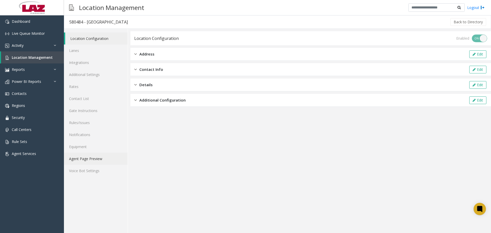
click at [89, 161] on link "Agent Page Preview" at bounding box center [96, 159] width 64 height 12
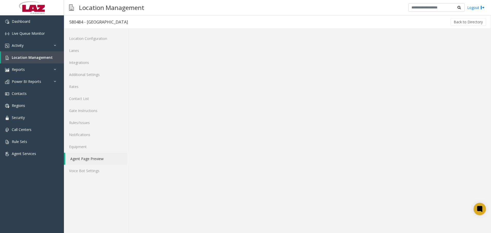
click at [89, 161] on link "Agent Page Preview" at bounding box center [96, 159] width 62 height 12
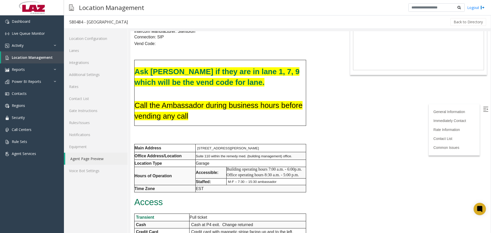
scroll to position [102, 0]
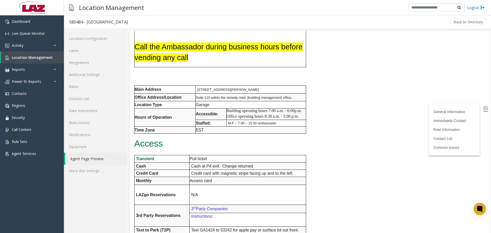
click at [218, 87] on p "1800 Howell Mill Road, Atlanta, GA 30318" at bounding box center [251, 89] width 109 height 5
copy tbody "1800 Howell Mill Road, Atlanta, GA 30318"
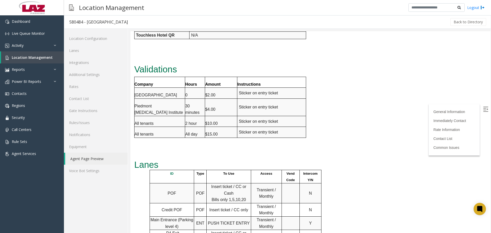
scroll to position [384, 0]
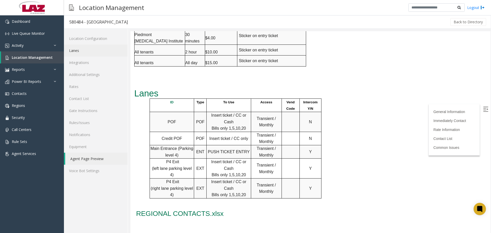
click at [77, 48] on link "Lanes" at bounding box center [96, 50] width 64 height 12
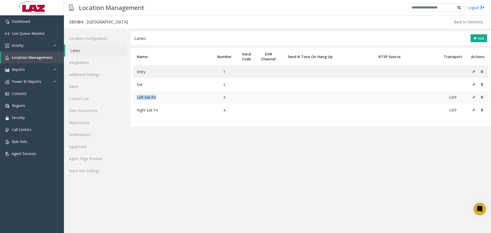
drag, startPoint x: 164, startPoint y: 98, endPoint x: 136, endPoint y: 98, distance: 27.9
click at [136, 98] on td "Left Exit P4" at bounding box center [172, 97] width 79 height 13
copy span "Left Exit P4"
click at [149, 109] on span "RIght Exit P4" at bounding box center [147, 110] width 21 height 5
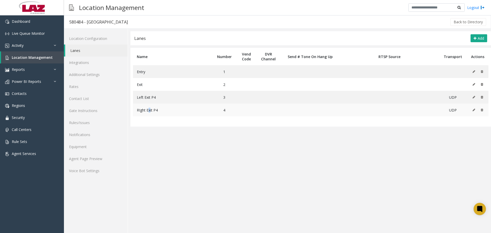
click at [150, 111] on span "RIght Exit P4" at bounding box center [147, 110] width 21 height 5
click at [94, 164] on ul "Location Configuration Lanes Integrations Additional Settings Rates Contact Lis…" at bounding box center [96, 104] width 64 height 144
click at [94, 160] on link "Agent Page Preview" at bounding box center [96, 159] width 64 height 12
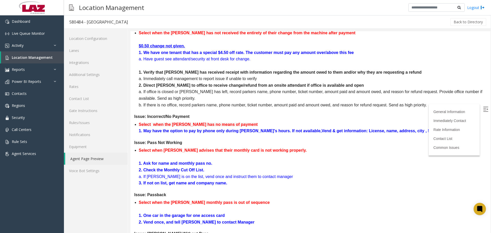
scroll to position [869, 0]
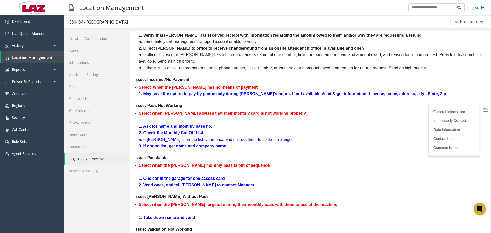
click at [483, 107] on img at bounding box center [485, 109] width 5 height 5
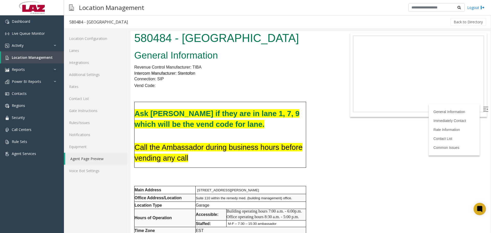
scroll to position [0, 0]
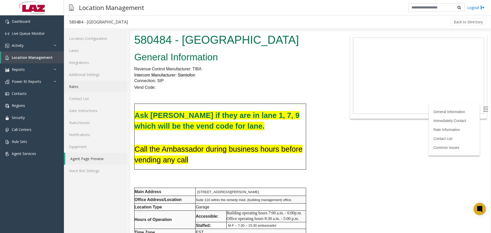
click at [81, 81] on link "Rates" at bounding box center [96, 87] width 64 height 12
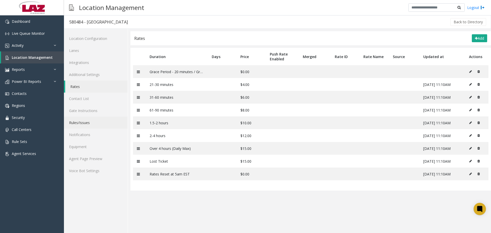
click at [83, 118] on link "Rules/Issues" at bounding box center [96, 123] width 64 height 12
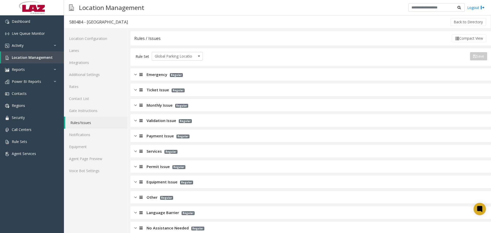
click at [154, 106] on span "Monthly Issue" at bounding box center [160, 105] width 26 height 6
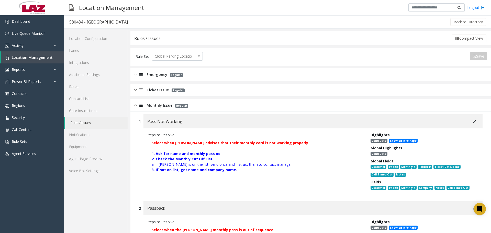
click at [157, 87] on span "Ticket Issue" at bounding box center [158, 90] width 23 height 6
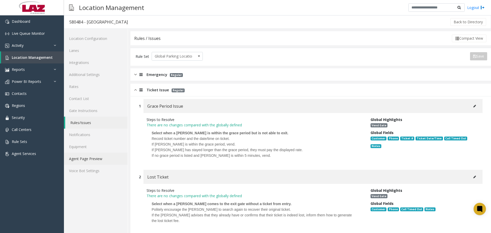
click at [107, 158] on link "Agent Page Preview" at bounding box center [96, 159] width 64 height 12
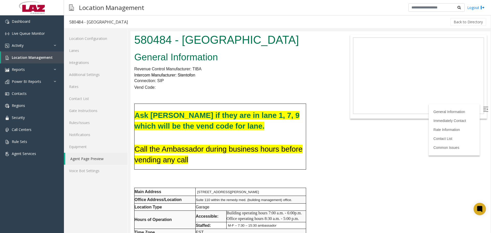
click at [191, 29] on div at bounding box center [309, 131] width 363 height 204
click at [293, 63] on h2 "General Information" at bounding box center [235, 57] width 202 height 13
click at [84, 49] on link "Lanes" at bounding box center [96, 50] width 64 height 12
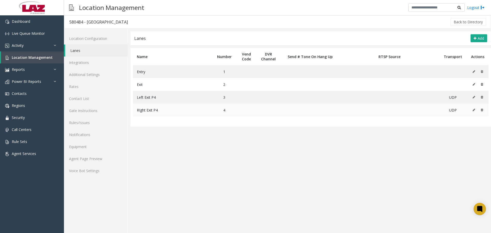
click at [475, 110] on icon at bounding box center [474, 109] width 3 height 3
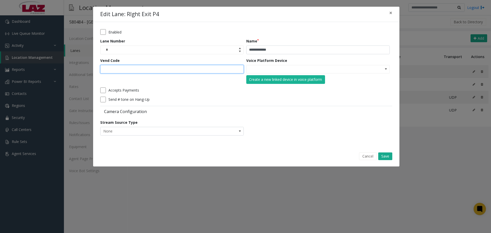
click at [149, 70] on input "Vend Code" at bounding box center [171, 69] width 143 height 9
type input "*"
click at [385, 155] on button "Save" at bounding box center [385, 156] width 14 height 8
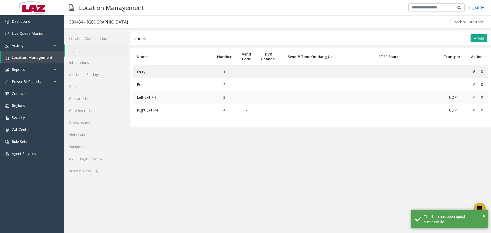
click at [475, 98] on icon at bounding box center [474, 97] width 3 height 3
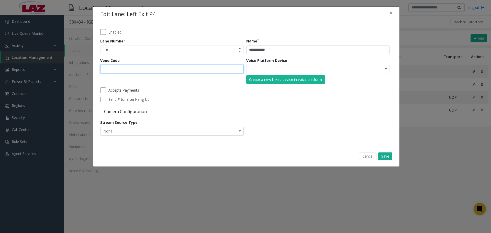
click at [136, 71] on input "Vend Code" at bounding box center [171, 69] width 143 height 9
type input "*"
click at [387, 152] on div "Cancel Save" at bounding box center [246, 156] width 299 height 13
click at [387, 155] on button "Save" at bounding box center [385, 156] width 14 height 8
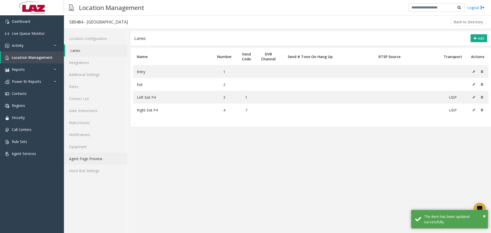
click at [103, 162] on link "Agent Page Preview" at bounding box center [96, 159] width 64 height 12
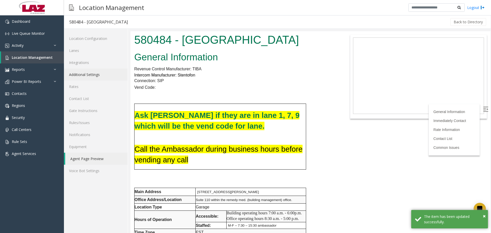
click at [101, 77] on link "Additional Settings" at bounding box center [96, 75] width 64 height 12
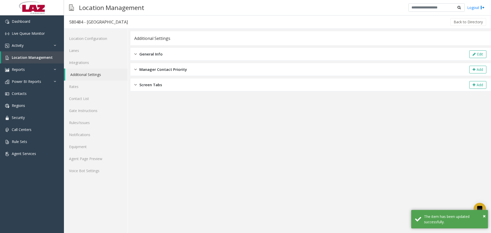
drag, startPoint x: 190, startPoint y: 53, endPoint x: 359, endPoint y: 49, distance: 169.3
click at [190, 53] on div "General Info Edit" at bounding box center [310, 54] width 361 height 13
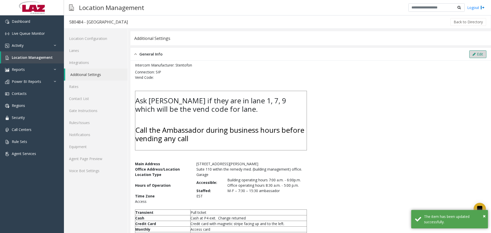
click at [475, 52] on button "Edit" at bounding box center [477, 54] width 17 height 8
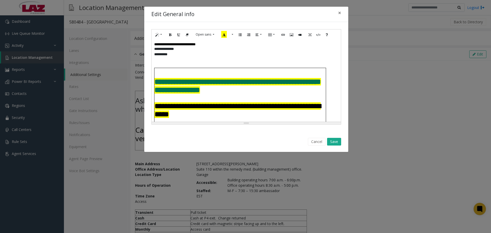
click at [179, 57] on p "**********" at bounding box center [246, 54] width 184 height 5
click at [176, 55] on span "**********" at bounding box center [173, 54] width 38 height 4
click at [201, 57] on p "**********" at bounding box center [246, 54] width 184 height 5
click at [336, 139] on button "Save" at bounding box center [334, 142] width 14 height 8
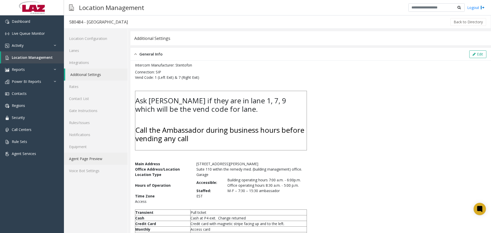
click at [88, 159] on link "Agent Page Preview" at bounding box center [96, 159] width 64 height 12
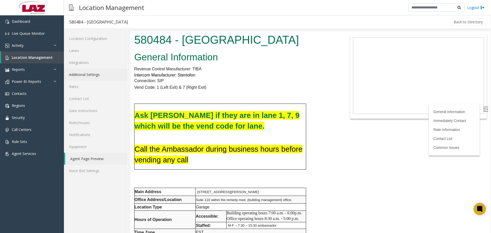
click at [93, 73] on link "Additional Settings" at bounding box center [96, 75] width 64 height 12
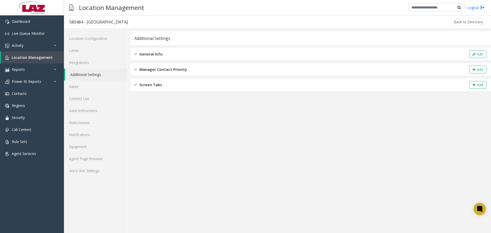
drag, startPoint x: 187, startPoint y: 54, endPoint x: 355, endPoint y: 51, distance: 168.3
click at [187, 54] on div "General Info Edit" at bounding box center [310, 54] width 361 height 13
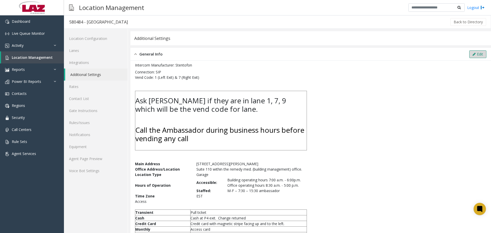
click at [473, 52] on icon at bounding box center [474, 54] width 3 height 4
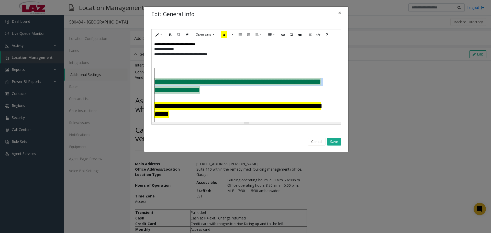
drag, startPoint x: 255, startPoint y: 92, endPoint x: 156, endPoint y: 78, distance: 99.6
click at [156, 78] on h2 "**********" at bounding box center [239, 86] width 171 height 16
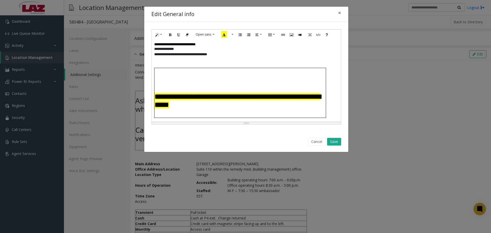
click at [157, 89] on h2 at bounding box center [239, 89] width 171 height 8
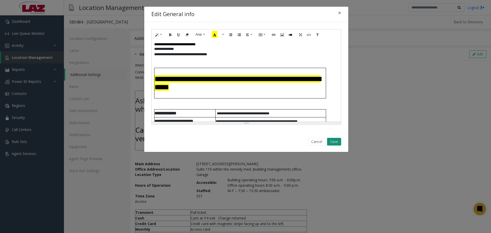
click at [337, 142] on button "Save" at bounding box center [334, 142] width 14 height 8
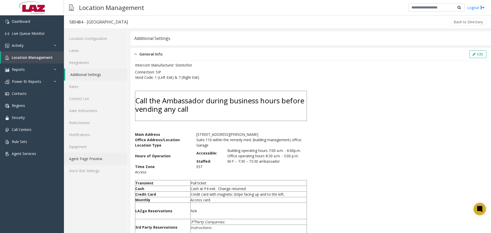
click at [90, 158] on link "Agent Page Preview" at bounding box center [96, 159] width 64 height 12
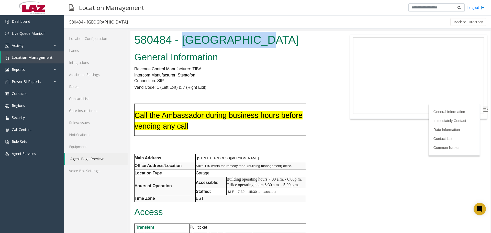
drag, startPoint x: 259, startPoint y: 40, endPoint x: 184, endPoint y: 47, distance: 75.5
click at [184, 47] on h1 "580484 - Piedmont West" at bounding box center [235, 40] width 202 height 16
copy h1 "Piedmont West"
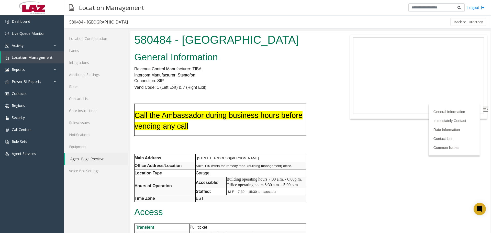
click at [282, 61] on h2 "General Information" at bounding box center [235, 57] width 202 height 13
click at [483, 110] on img at bounding box center [485, 109] width 5 height 5
click at [205, 92] on p at bounding box center [235, 94] width 202 height 7
click at [483, 111] on img at bounding box center [485, 109] width 5 height 5
click at [483, 108] on img at bounding box center [485, 109] width 5 height 5
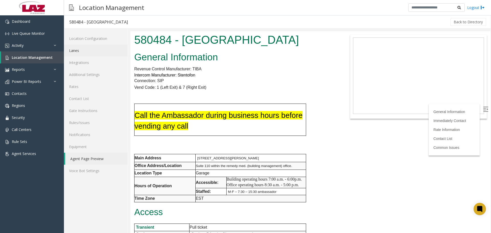
click at [87, 49] on link "Lanes" at bounding box center [96, 50] width 64 height 12
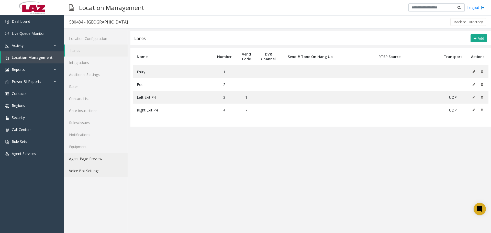
click at [87, 164] on ul "Location Configuration Lanes Integrations Additional Settings Rates Contact Lis…" at bounding box center [96, 104] width 64 height 144
click at [84, 157] on link "Agent Page Preview" at bounding box center [96, 159] width 64 height 12
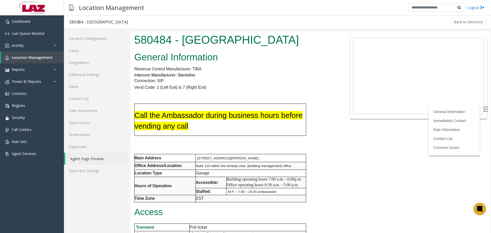
click at [483, 109] on img at bounding box center [485, 109] width 5 height 5
click at [20, 55] on span "Location Management" at bounding box center [32, 57] width 41 height 5
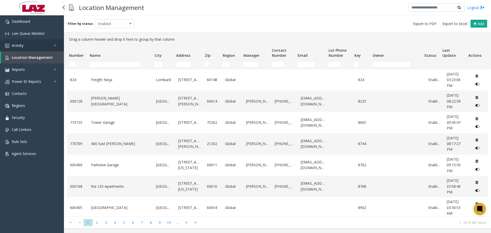
click at [28, 48] on link "Activity" at bounding box center [32, 45] width 64 height 12
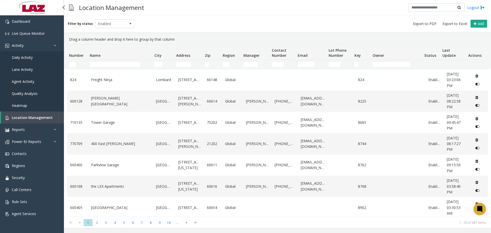
click at [26, 59] on span "Daily Activity" at bounding box center [22, 57] width 21 height 5
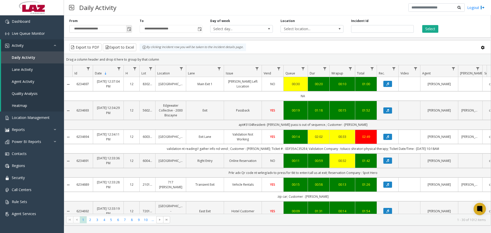
click at [128, 30] on span "Toggle popup" at bounding box center [129, 29] width 4 height 4
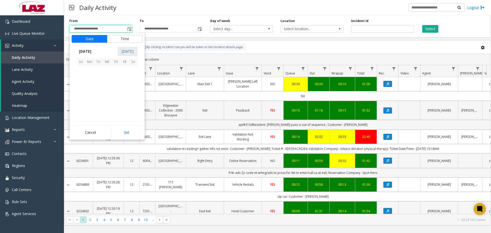
scroll to position [91840, 0]
click at [105, 71] on span "1" at bounding box center [107, 70] width 9 height 9
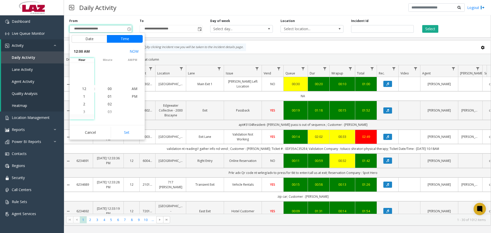
click at [119, 131] on button "Set" at bounding box center [127, 132] width 32 height 11
type input "**********"
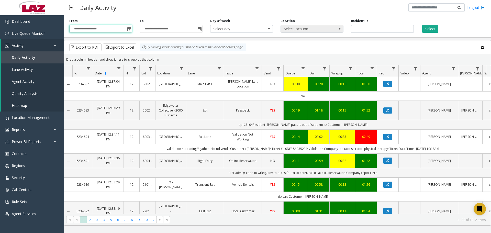
click at [296, 31] on span "Select location..." at bounding box center [306, 28] width 50 height 7
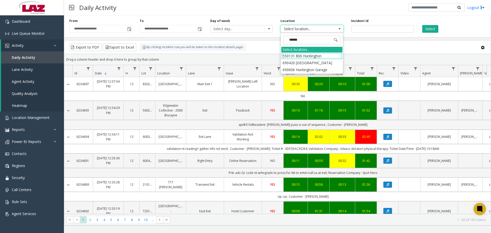
type input "*******"
click at [325, 64] on li "690420 Huntington Center Garage" at bounding box center [311, 62] width 61 height 7
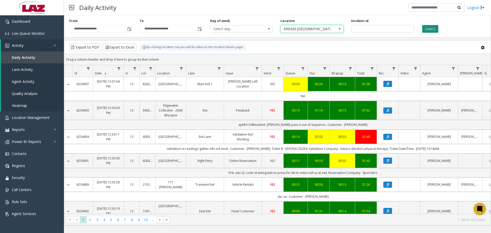
click at [432, 27] on button "Select" at bounding box center [430, 29] width 16 height 8
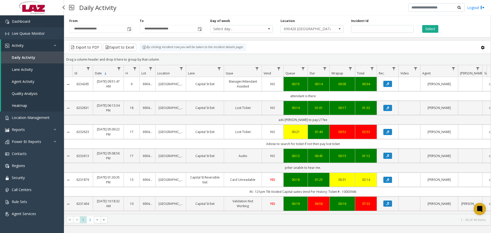
click at [36, 24] on link "Dashboard" at bounding box center [32, 21] width 64 height 12
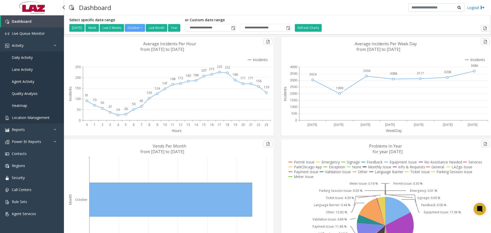
click at [29, 113] on link "Location Management" at bounding box center [32, 117] width 64 height 12
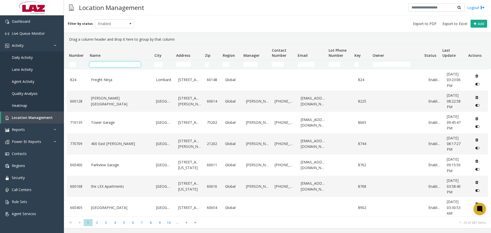
click at [93, 64] on input "Name Filter" at bounding box center [115, 64] width 51 height 5
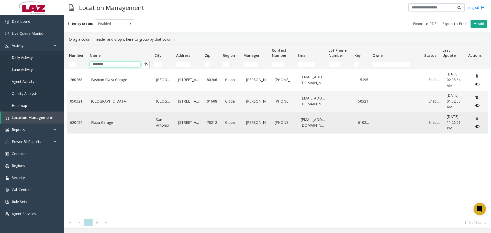
type input "********"
click at [117, 122] on link "Plaza Garage" at bounding box center [120, 123] width 59 height 6
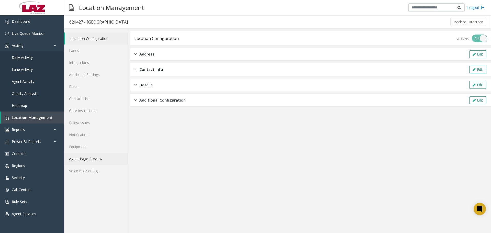
click at [103, 157] on link "Agent Page Preview" at bounding box center [96, 159] width 64 height 12
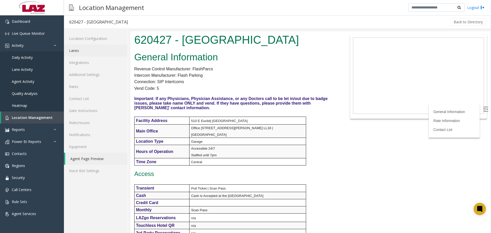
click at [99, 52] on link "Lanes" at bounding box center [96, 50] width 64 height 12
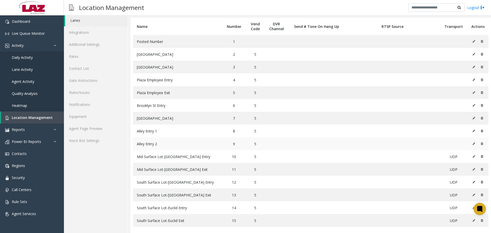
scroll to position [34, 0]
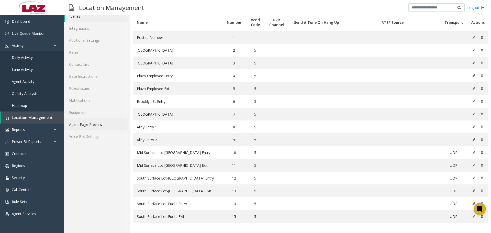
click at [85, 125] on link "Agent Page Preview" at bounding box center [96, 124] width 64 height 12
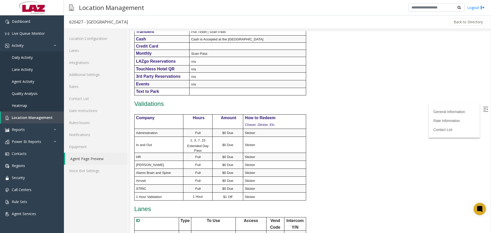
scroll to position [205, 0]
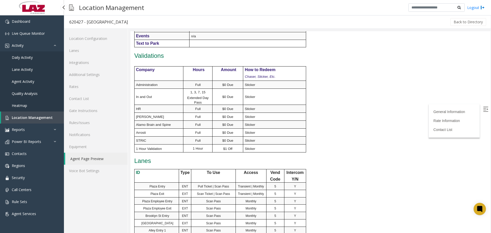
click at [21, 56] on span "Daily Activity" at bounding box center [22, 57] width 21 height 5
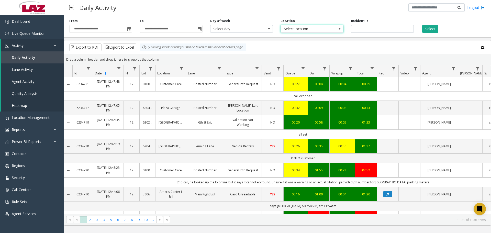
click at [287, 29] on span "Select location..." at bounding box center [306, 28] width 50 height 7
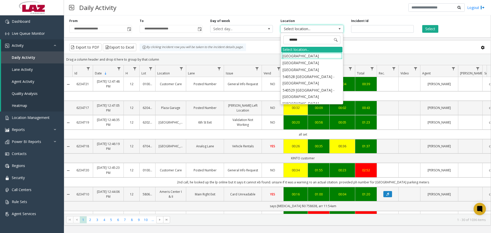
type input "*******"
click at [310, 84] on li "620427 Plaza Garage" at bounding box center [311, 83] width 61 height 7
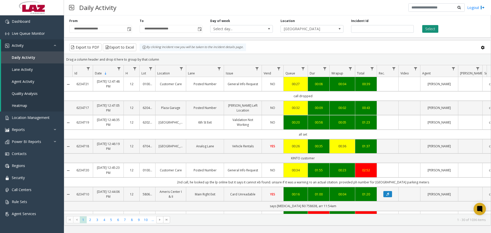
click at [436, 27] on button "Select" at bounding box center [430, 29] width 16 height 8
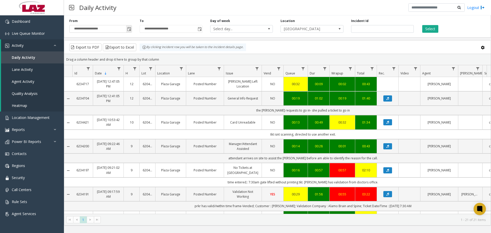
click at [132, 29] on div "**********" at bounding box center [100, 26] width 70 height 14
click at [130, 29] on span "Toggle popup" at bounding box center [129, 29] width 4 height 4
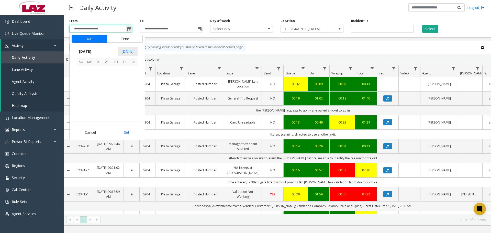
scroll to position [91840, 0]
click at [105, 68] on span "1" at bounding box center [107, 70] width 9 height 9
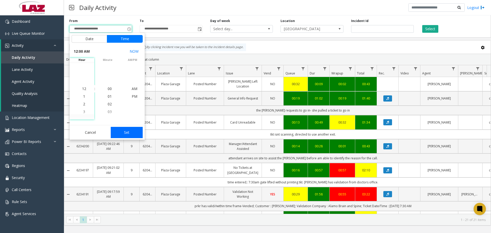
click at [130, 134] on button "Set" at bounding box center [127, 132] width 32 height 11
type input "**********"
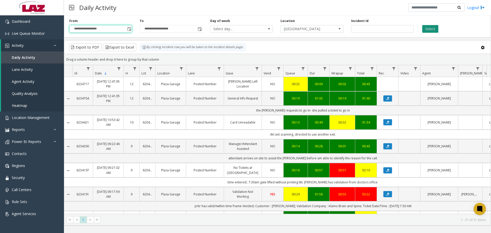
click at [430, 31] on button "Select" at bounding box center [430, 29] width 16 height 8
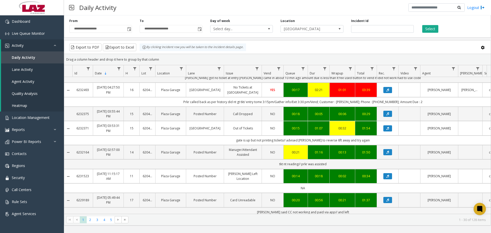
scroll to position [556, 0]
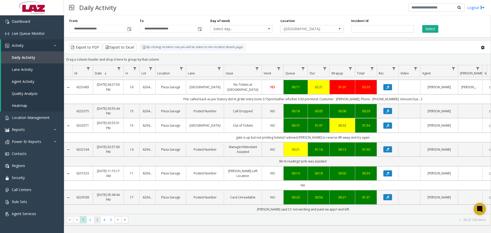
click at [95, 219] on span "3" at bounding box center [97, 219] width 7 height 7
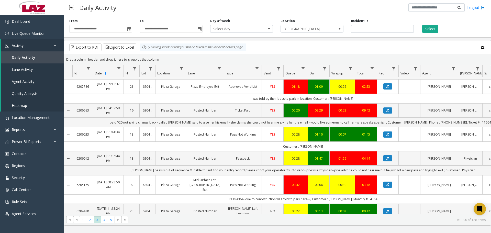
scroll to position [499, 0]
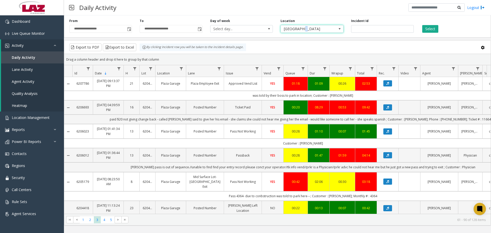
click at [303, 32] on span "620427 Plaza Garage" at bounding box center [306, 28] width 50 height 7
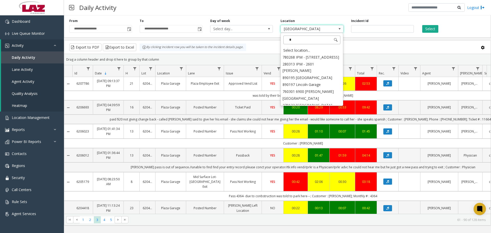
scroll to position [0, 0]
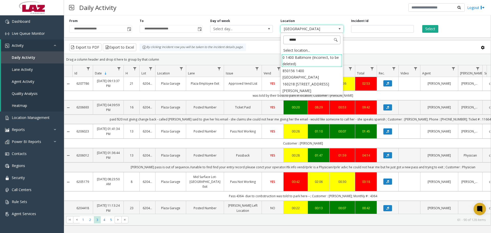
type input "******"
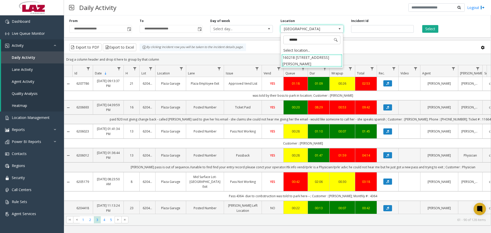
click at [316, 60] on li "160218 1400 N Howard Street" at bounding box center [311, 60] width 61 height 13
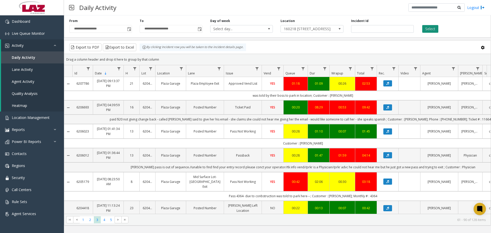
click at [432, 31] on button "Select" at bounding box center [430, 29] width 16 height 8
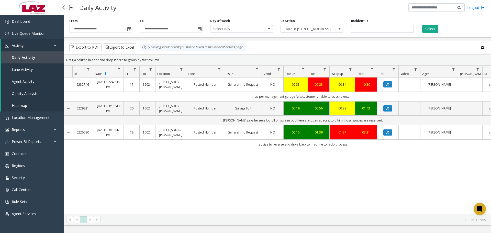
click at [24, 57] on span "Daily Activity" at bounding box center [24, 57] width 24 height 5
click at [32, 114] on link "Location Management" at bounding box center [32, 117] width 64 height 12
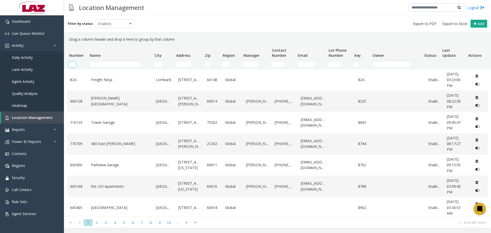
click at [71, 65] on input "Number Filter" at bounding box center [72, 64] width 7 height 5
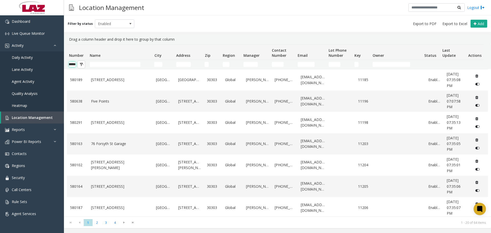
scroll to position [0, 8]
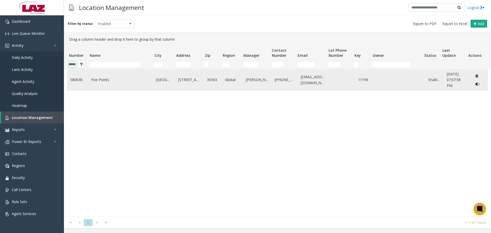
type input "******"
click at [99, 73] on td "Five Points" at bounding box center [120, 79] width 65 height 21
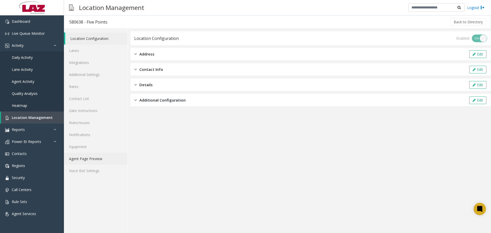
click at [84, 159] on link "Agent Page Preview" at bounding box center [96, 159] width 64 height 12
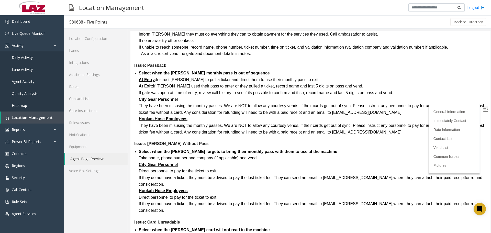
scroll to position [869, 0]
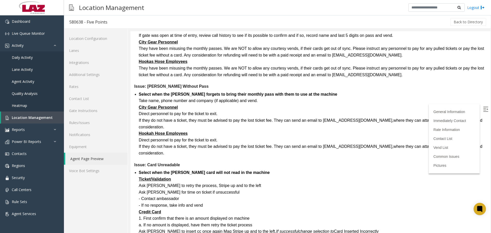
click at [484, 111] on label at bounding box center [486, 110] width 8 height 8
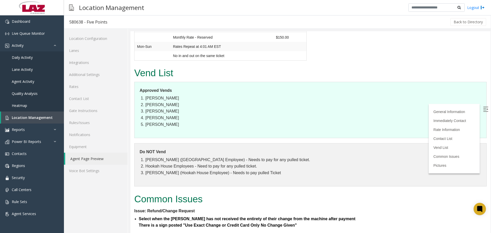
scroll to position [0, 0]
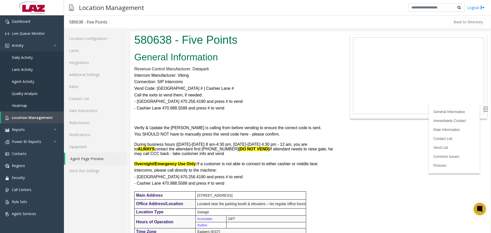
drag, startPoint x: 489, startPoint y: 176, endPoint x: 461, endPoint y: 56, distance: 123.1
click at [276, 26] on div "Back to Directory" at bounding box center [300, 22] width 374 height 13
click at [27, 115] on link "Location Management" at bounding box center [32, 117] width 63 height 12
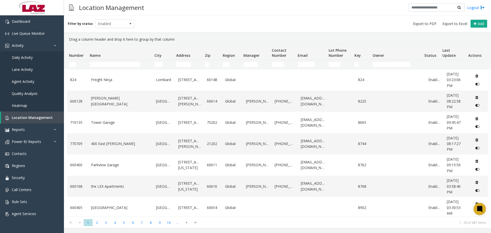
click at [75, 61] on td "Number Filter" at bounding box center [77, 64] width 21 height 9
click at [73, 63] on input "Number Filter" at bounding box center [72, 64] width 7 height 5
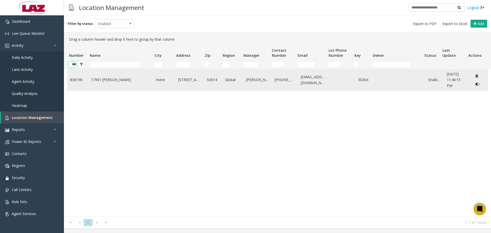
drag, startPoint x: 73, startPoint y: 64, endPoint x: 79, endPoint y: 75, distance: 12.1
click at [82, 67] on kendo-grid-filter-wrapper-cell "******" at bounding box center [77, 64] width 17 height 5
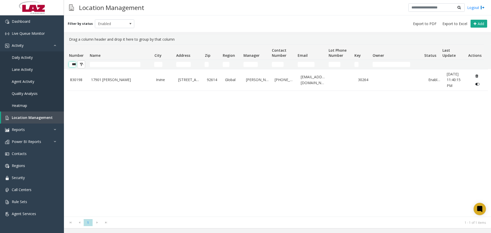
click at [75, 64] on input "******" at bounding box center [72, 64] width 7 height 5
click at [74, 65] on input "******" at bounding box center [72, 64] width 7 height 5
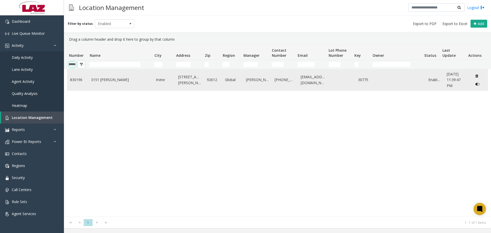
type input "******"
click at [100, 81] on link "3151 Michelson" at bounding box center [120, 80] width 59 height 6
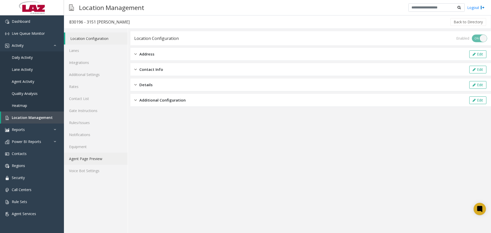
click at [92, 162] on link "Agent Page Preview" at bounding box center [96, 159] width 64 height 12
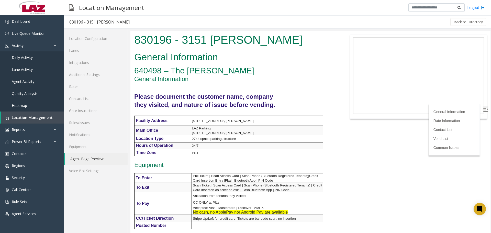
click at [91, 157] on link "Agent Page Preview" at bounding box center [96, 159] width 62 height 12
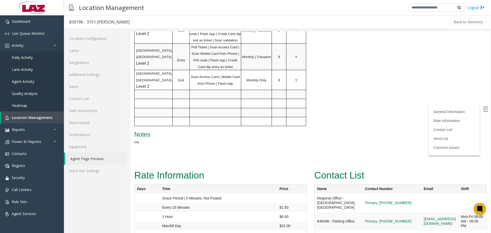
scroll to position [614, 0]
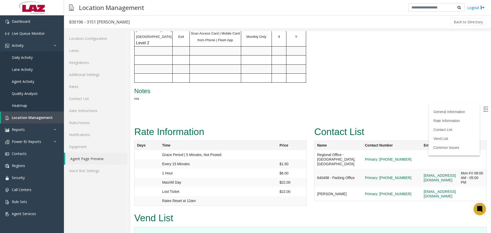
click at [485, 111] on label at bounding box center [486, 110] width 8 height 8
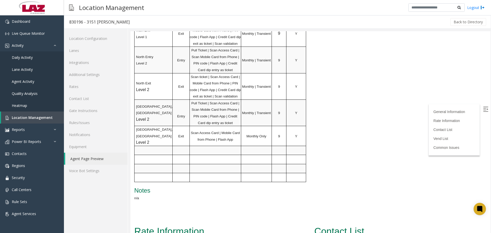
scroll to position [460, 0]
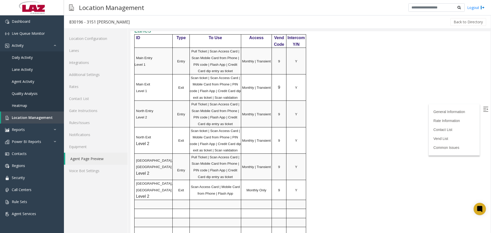
drag, startPoint x: 491, startPoint y: 140, endPoint x: 491, endPoint y: 51, distance: 89.8
click at [491, 51] on div at bounding box center [310, 132] width 361 height 202
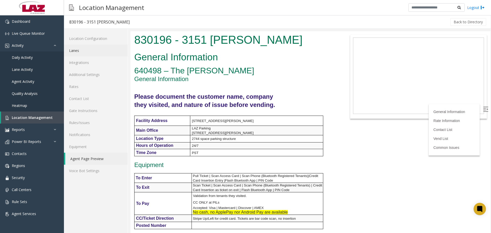
click at [83, 51] on link "Lanes" at bounding box center [96, 50] width 64 height 12
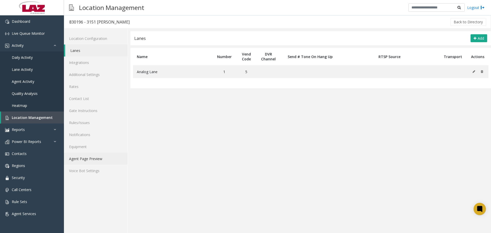
click at [86, 158] on link "Agent Page Preview" at bounding box center [96, 159] width 64 height 12
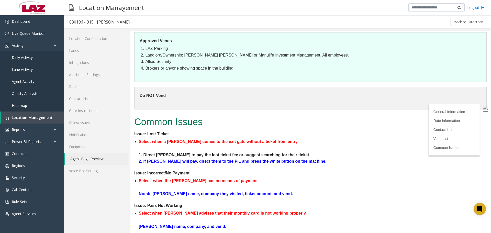
scroll to position [866, 0]
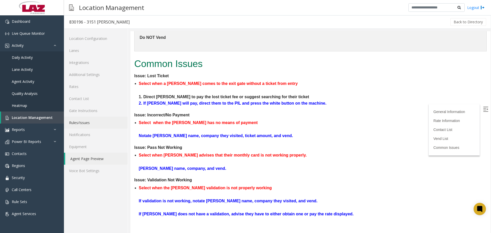
click at [80, 122] on link "Rules/Issues" at bounding box center [96, 123] width 64 height 12
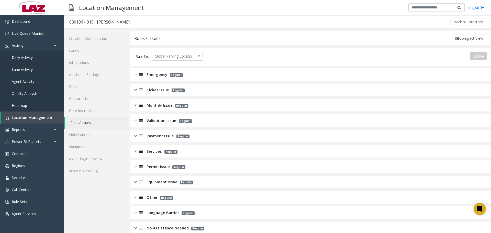
click at [149, 83] on app-rules-listview "Emergency Regular Ticket Issue Regular Monthly Issue Regular Validation Issue R…" at bounding box center [310, 151] width 361 height 166
click at [154, 79] on div "Emergency Regular" at bounding box center [310, 74] width 361 height 13
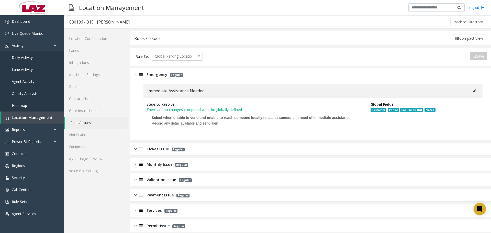
click at [164, 145] on div "Ticket Issue Regular" at bounding box center [310, 149] width 361 height 13
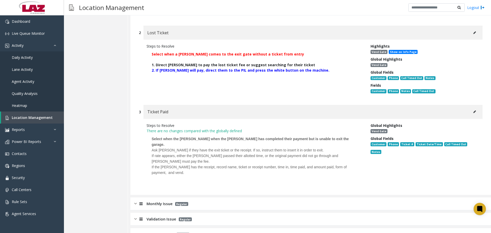
scroll to position [304, 0]
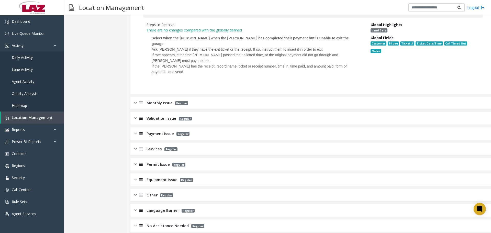
click at [159, 100] on span "Monthly Issue" at bounding box center [160, 103] width 26 height 6
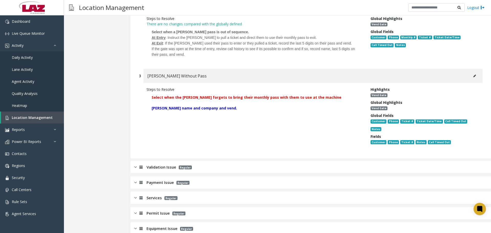
scroll to position [554, 0]
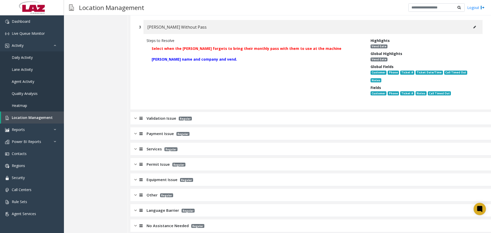
click at [157, 115] on span "Validation Issue" at bounding box center [162, 118] width 30 height 6
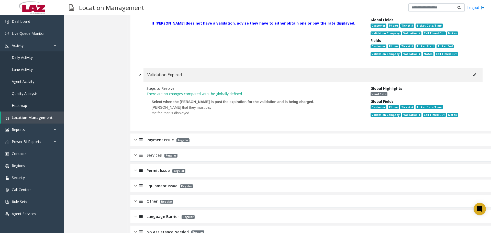
scroll to position [714, 0]
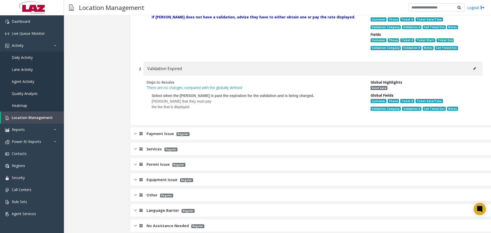
click at [145, 131] on div "Payment Issue Regular" at bounding box center [161, 134] width 55 height 6
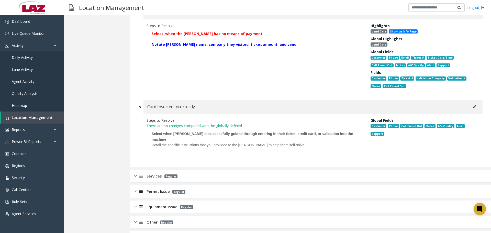
scroll to position [1108, 0]
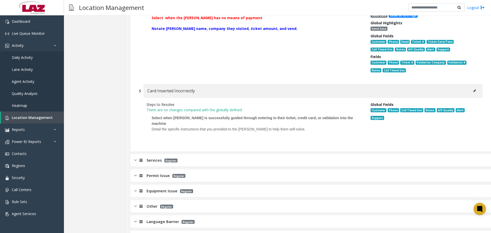
click at [159, 157] on span "Services" at bounding box center [154, 160] width 15 height 6
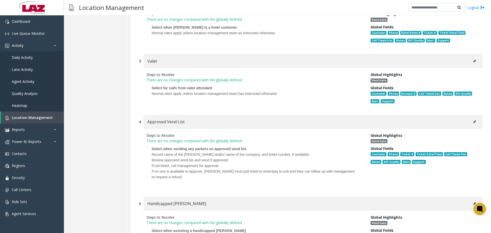
scroll to position [1437, 0]
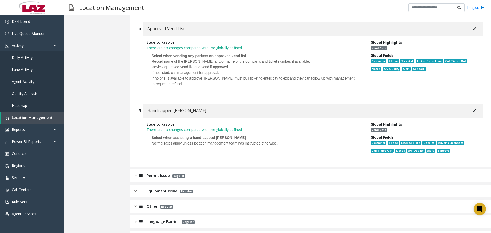
click at [162, 173] on span "Permit Issue" at bounding box center [158, 176] width 23 height 6
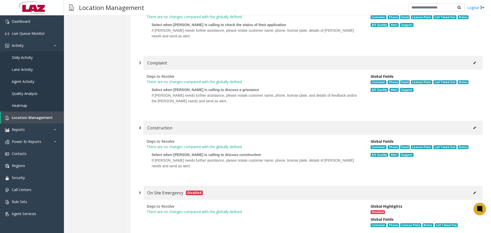
scroll to position [1755, 0]
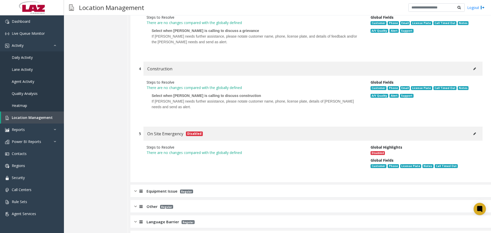
click at [158, 185] on div "Equipment Issue Regular" at bounding box center [310, 191] width 361 height 13
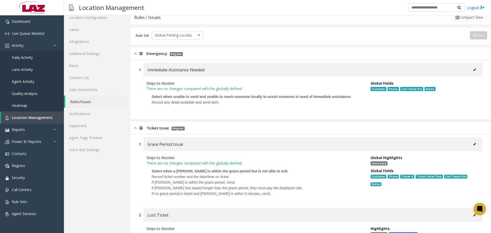
scroll to position [0, 0]
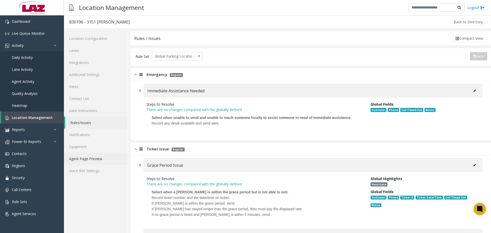
click at [99, 157] on link "Agent Page Preview" at bounding box center [96, 159] width 64 height 12
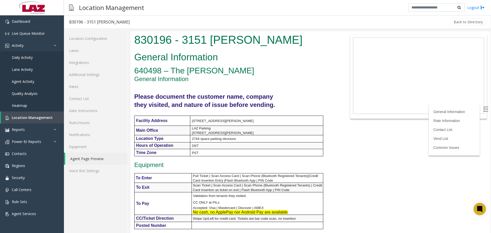
drag, startPoint x: 245, startPoint y: 44, endPoint x: 252, endPoint y: 43, distance: 7.5
click at [245, 44] on h1 "830196 - 3151 Michelson" at bounding box center [235, 40] width 202 height 16
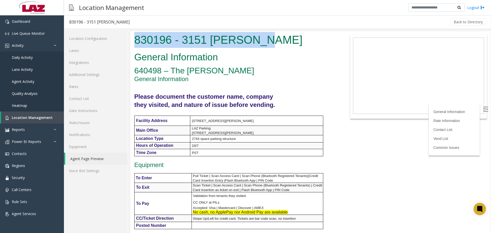
drag, startPoint x: 262, startPoint y: 42, endPoint x: 136, endPoint y: 38, distance: 126.1
click at [136, 38] on h1 "830196 - 3151 Michelson" at bounding box center [235, 40] width 202 height 16
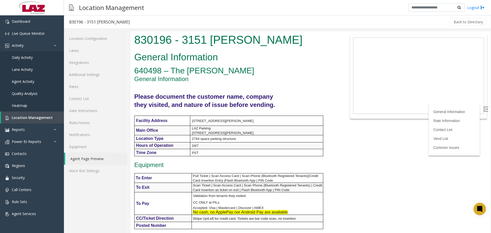
click at [149, 76] on span "General Information" at bounding box center [161, 78] width 54 height 7
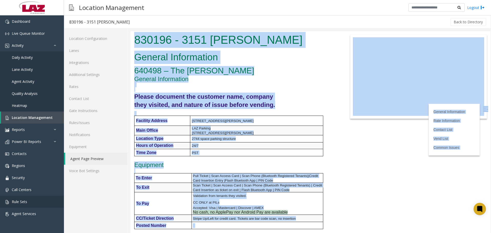
copy body "830196 - 3151 Michelson General Information 640498 – The Michelson General Info…"
drag, startPoint x: 269, startPoint y: 36, endPoint x: 267, endPoint y: 41, distance: 5.5
click at [269, 36] on h1 "830196 - 3151 Michelson" at bounding box center [235, 40] width 202 height 16
click at [260, 36] on h1 "830196 - 3151 Michelson" at bounding box center [235, 40] width 202 height 16
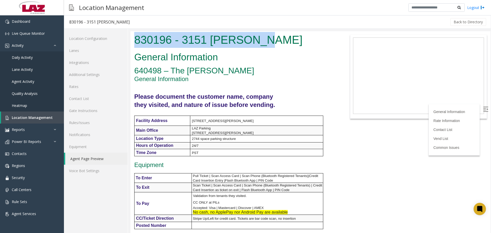
drag, startPoint x: 263, startPoint y: 40, endPoint x: 133, endPoint y: 44, distance: 130.2
click at [133, 44] on div "830196 - 3151 Michelson" at bounding box center [235, 40] width 210 height 19
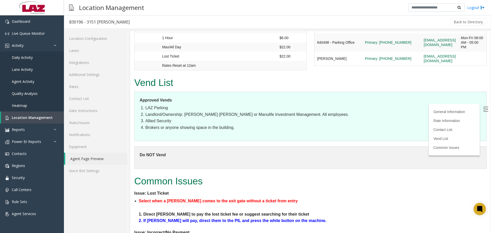
scroll to position [742, 0]
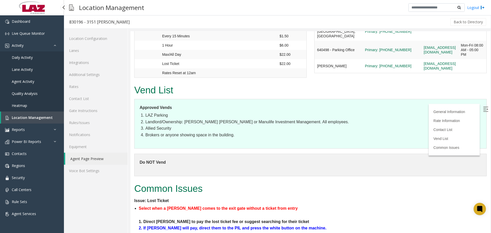
click at [30, 116] on span "Location Management" at bounding box center [32, 117] width 41 height 5
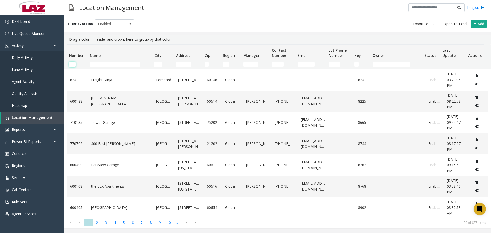
click at [73, 63] on input "Number Filter" at bounding box center [72, 64] width 7 height 5
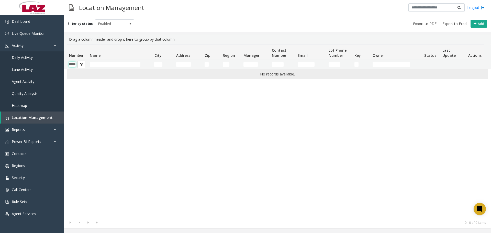
scroll to position [0, 8]
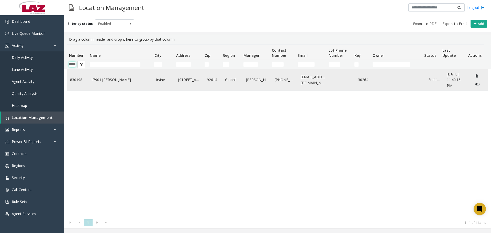
type input "******"
click at [98, 83] on td "17901 [PERSON_NAME]" at bounding box center [120, 79] width 65 height 21
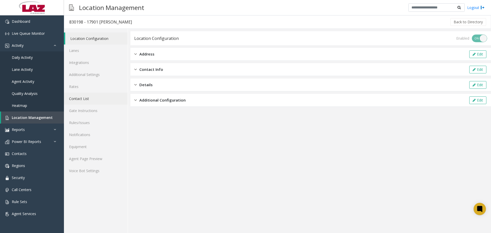
click at [84, 99] on link "Contact List" at bounding box center [96, 99] width 64 height 12
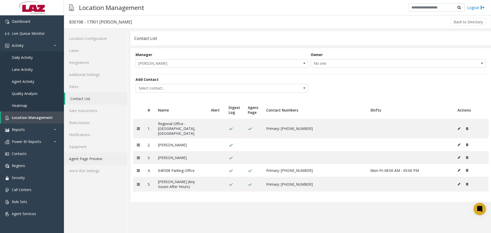
click at [98, 161] on link "Agent Page Preview" at bounding box center [96, 159] width 64 height 12
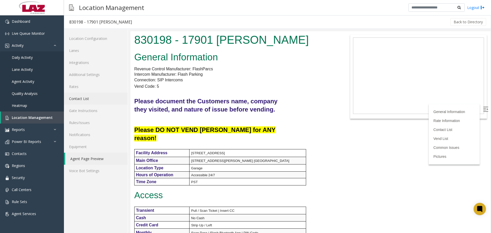
click at [78, 98] on link "Contact List" at bounding box center [96, 99] width 64 height 12
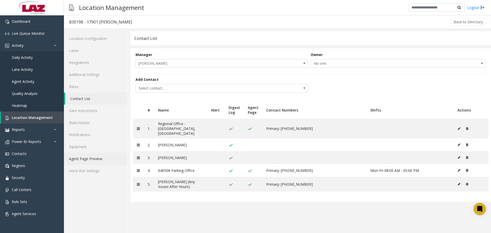
click at [98, 163] on link "Agent Page Preview" at bounding box center [96, 159] width 64 height 12
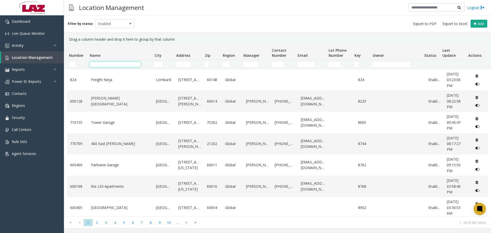
click at [94, 63] on input "Name Filter" at bounding box center [115, 64] width 51 height 5
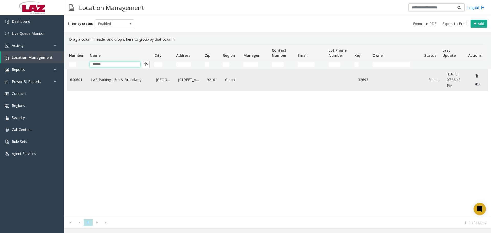
type input "******"
click at [118, 82] on link "LAZ Parking - 5th & Broadway" at bounding box center [120, 80] width 59 height 6
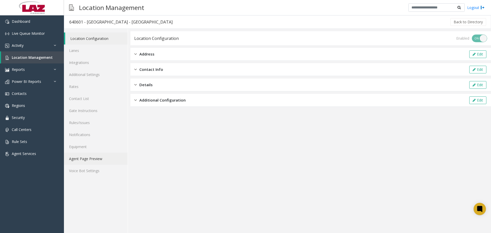
click at [93, 159] on link "Agent Page Preview" at bounding box center [96, 159] width 64 height 12
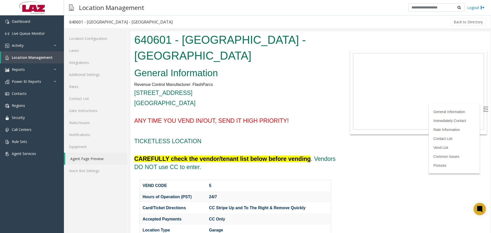
click at [483, 111] on img at bounding box center [485, 109] width 5 height 5
drag, startPoint x: 300, startPoint y: 145, endPoint x: 142, endPoint y: 162, distance: 158.7
click at [71, 49] on link "Lanes" at bounding box center [96, 50] width 64 height 12
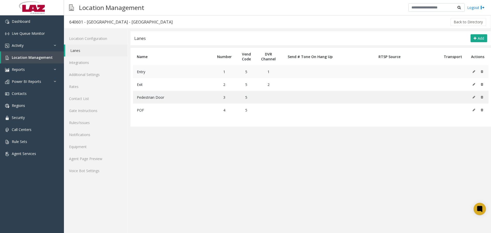
click at [473, 70] on icon at bounding box center [474, 71] width 3 height 3
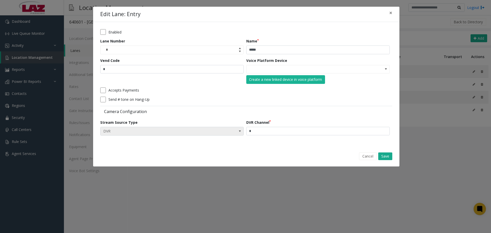
click at [239, 132] on span at bounding box center [240, 131] width 4 height 4
click at [209, 107] on div "Camera Configuration" at bounding box center [246, 111] width 292 height 10
click at [369, 154] on button "Cancel" at bounding box center [368, 156] width 18 height 8
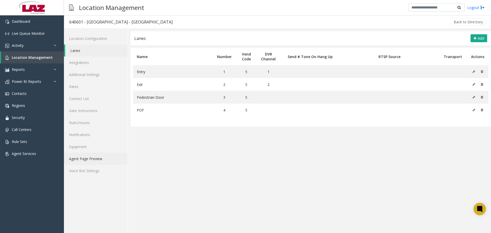
click at [106, 157] on link "Agent Page Preview" at bounding box center [96, 159] width 64 height 12
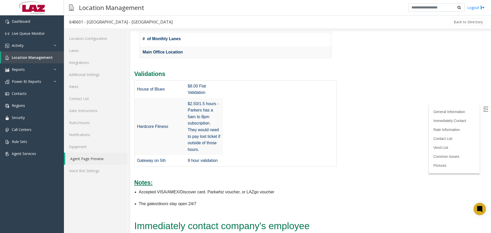
scroll to position [205, 0]
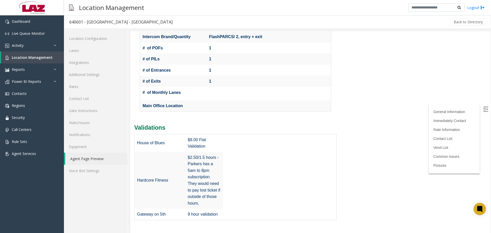
click at [93, 23] on div "640601 - LAZ Parking - 5th & Broadway" at bounding box center [120, 22] width 103 height 7
click at [92, 24] on div "640601 - LAZ Parking - 5th & Broadway" at bounding box center [120, 22] width 103 height 7
copy div "640601 - LAZ Parking - 5th & Broadway"
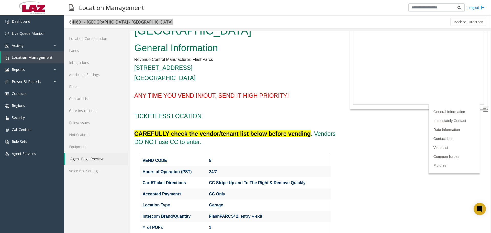
scroll to position [0, 0]
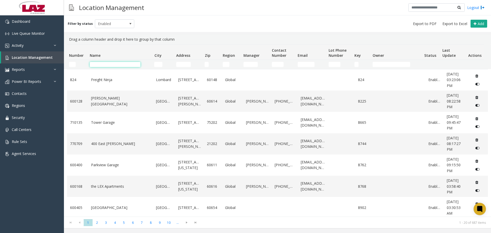
click at [96, 65] on input "Name Filter" at bounding box center [115, 64] width 51 height 5
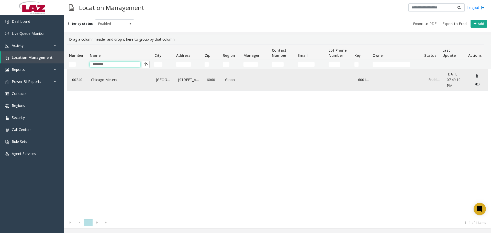
type input "*******"
click at [110, 80] on link "Chicago Meters" at bounding box center [120, 80] width 59 height 6
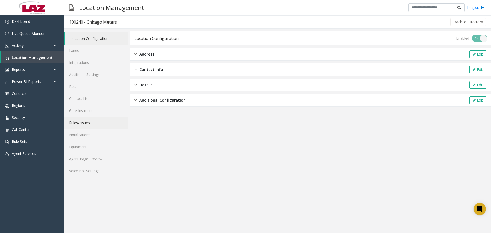
click at [92, 124] on link "Rules/Issues" at bounding box center [96, 123] width 64 height 12
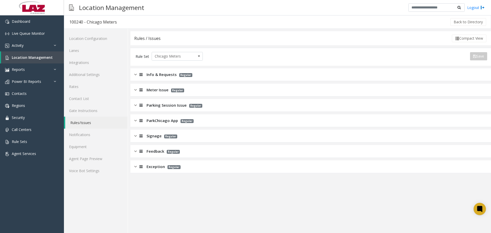
click at [152, 138] on span "Signage" at bounding box center [154, 136] width 15 height 6
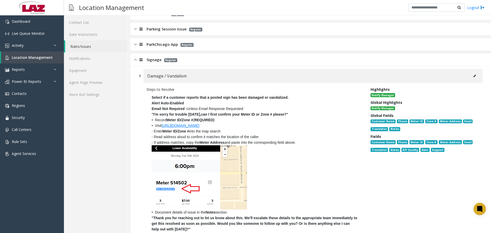
scroll to position [11, 0]
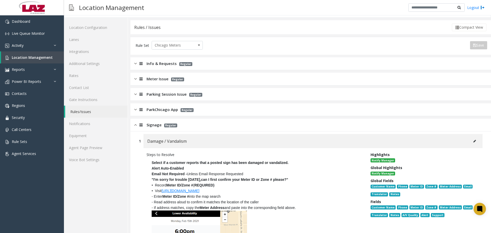
click at [155, 124] on span "Signage" at bounding box center [154, 125] width 15 height 6
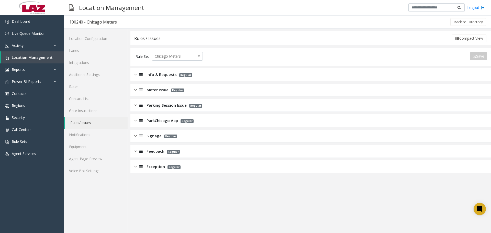
click at [157, 87] on span "Meter Issue" at bounding box center [158, 90] width 22 height 6
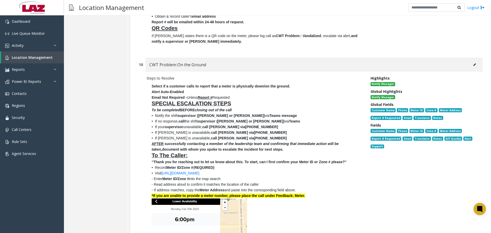
scroll to position [3220, 0]
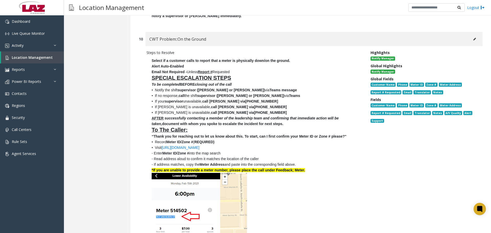
click at [473, 41] on icon at bounding box center [474, 39] width 3 height 3
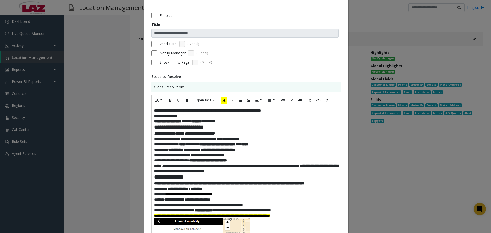
scroll to position [26, 0]
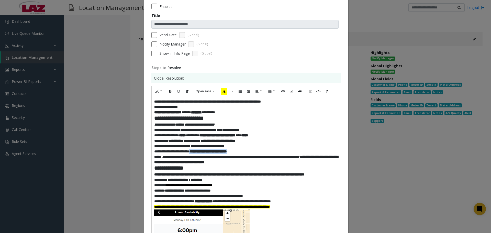
drag, startPoint x: 242, startPoint y: 154, endPoint x: 191, endPoint y: 153, distance: 50.4
click at [191, 153] on font "**********" at bounding box center [190, 152] width 73 height 4
copy font "**********"
drag, startPoint x: 189, startPoint y: 153, endPoint x: 155, endPoint y: 154, distance: 34.0
click at [155, 153] on font "**********" at bounding box center [190, 152] width 73 height 4
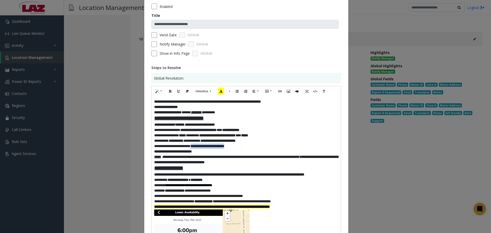
drag, startPoint x: 239, startPoint y: 149, endPoint x: 192, endPoint y: 150, distance: 46.5
click at [192, 149] on p "**********" at bounding box center [246, 145] width 184 height 5
drag, startPoint x: 169, startPoint y: 156, endPoint x: 146, endPoint y: 154, distance: 23.1
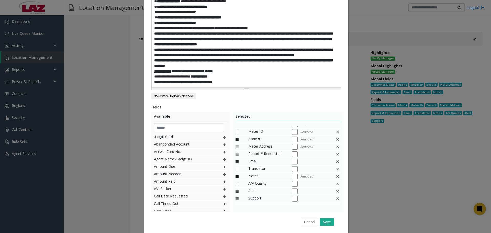
scroll to position [373, 0]
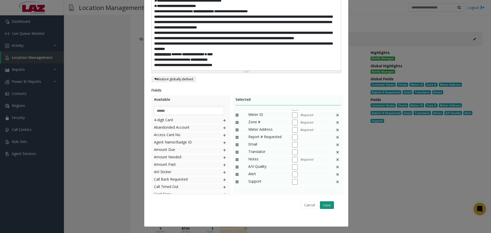
click at [328, 206] on button "Save" at bounding box center [327, 205] width 14 height 8
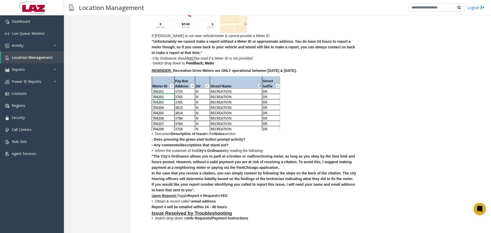
scroll to position [0, 0]
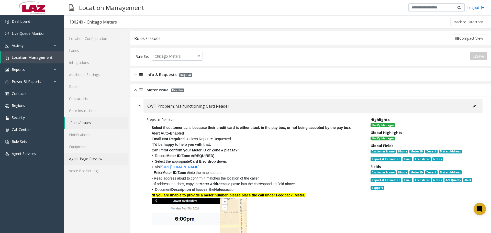
click at [109, 158] on link "Agent Page Preview" at bounding box center [96, 159] width 64 height 12
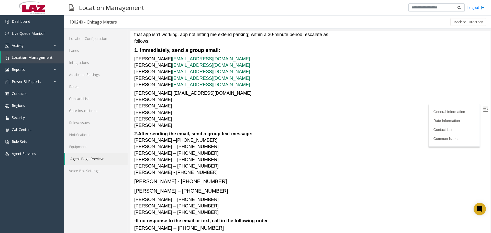
scroll to position [2148, 0]
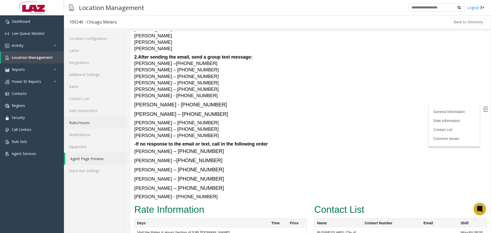
click at [84, 124] on link "Rules/Issues" at bounding box center [96, 123] width 64 height 12
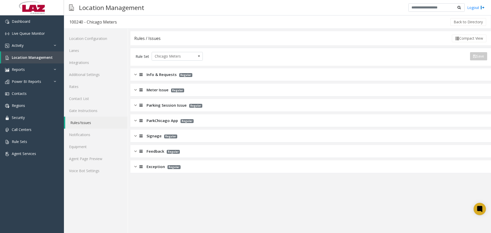
click at [158, 71] on div "Info & Requests Regular" at bounding box center [310, 74] width 361 height 13
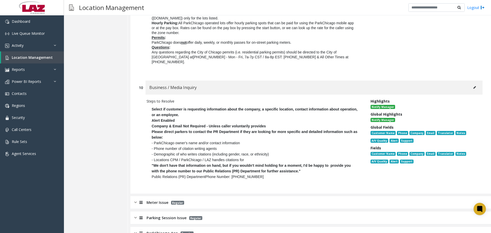
scroll to position [3881, 0]
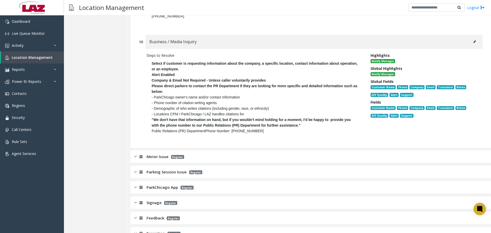
click at [137, 154] on div at bounding box center [140, 157] width 7 height 6
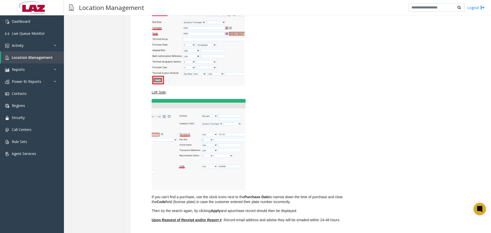
scroll to position [10483, 0]
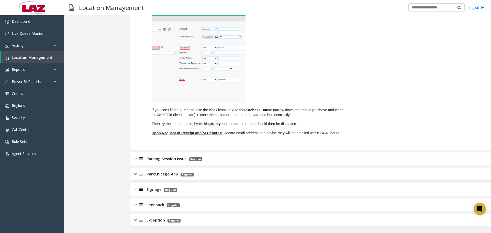
drag, startPoint x: 133, startPoint y: 159, endPoint x: 128, endPoint y: 159, distance: 4.9
click at [134, 158] on div "Parking Session Issue Regular" at bounding box center [310, 158] width 361 height 13
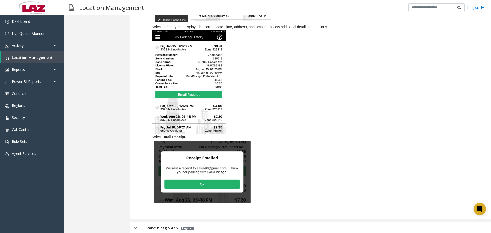
scroll to position [11373, 0]
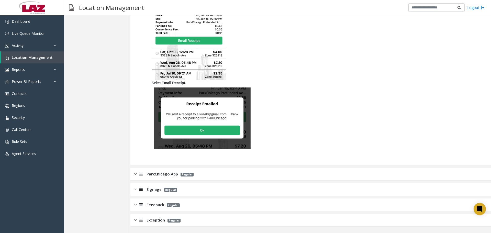
click at [133, 171] on div "ParkChicago App Regular" at bounding box center [310, 174] width 361 height 13
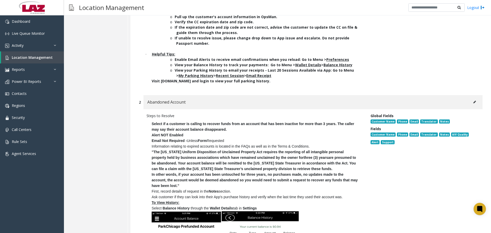
scroll to position [13358, 0]
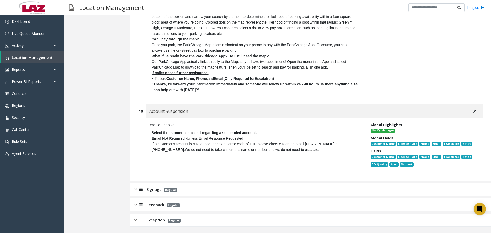
click at [135, 187] on img at bounding box center [135, 189] width 3 height 6
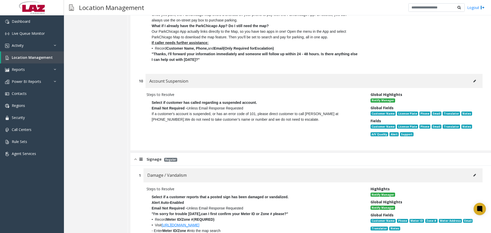
scroll to position [13729, 0]
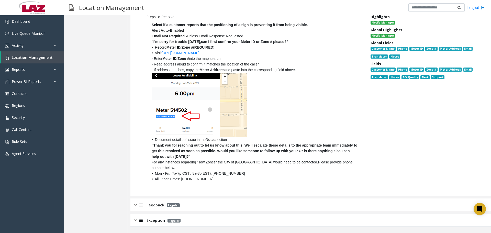
click at [133, 204] on div "Feedback Regular" at bounding box center [310, 204] width 361 height 13
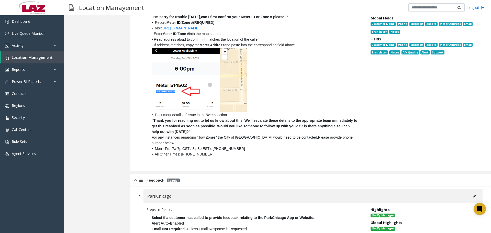
scroll to position [14546, 0]
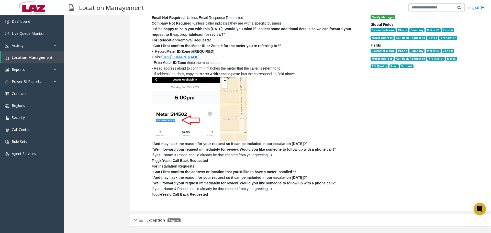
drag, startPoint x: 135, startPoint y: 219, endPoint x: 201, endPoint y: 197, distance: 69.3
click at [135, 219] on img at bounding box center [135, 220] width 3 height 6
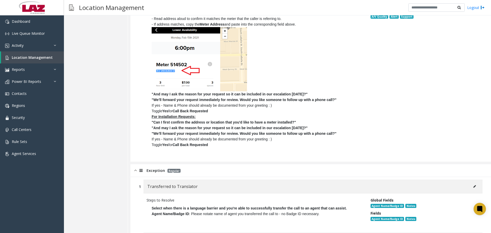
scroll to position [14622, 0]
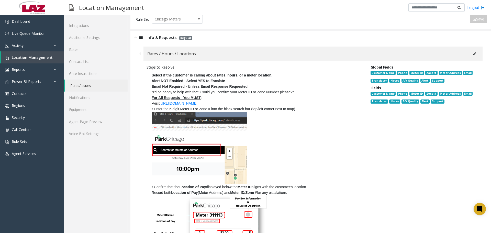
scroll to position [0, 0]
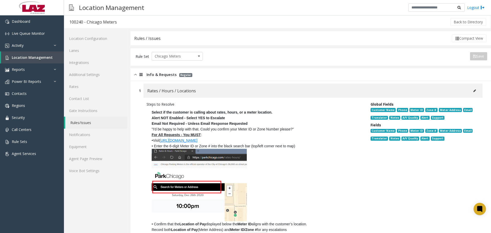
click at [228, 18] on div "Back to Directory" at bounding box center [304, 22] width 365 height 13
drag, startPoint x: 80, startPoint y: 159, endPoint x: 74, endPoint y: 163, distance: 7.3
click at [80, 159] on link "Agent Page Preview" at bounding box center [96, 159] width 64 height 12
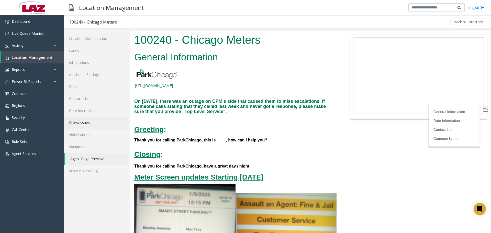
click at [84, 122] on link "Rules/Issues" at bounding box center [96, 123] width 64 height 12
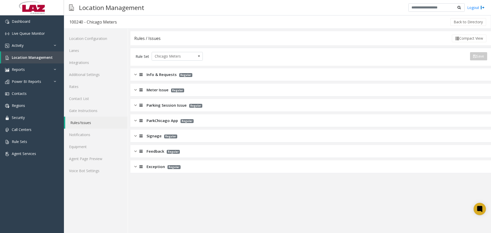
click at [161, 74] on span "Info & Requests" at bounding box center [162, 75] width 30 height 6
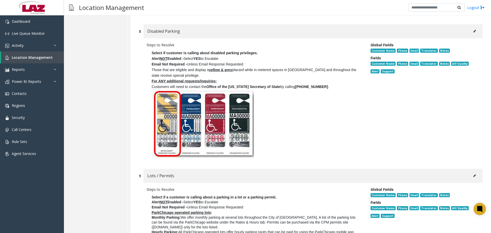
scroll to position [3881, 0]
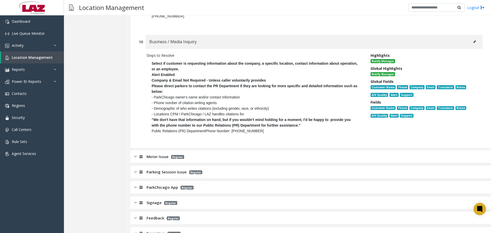
click at [219, 150] on div "Meter Issue Regular" at bounding box center [310, 156] width 361 height 13
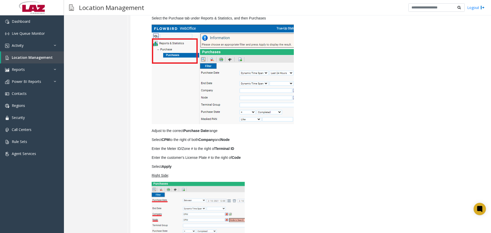
scroll to position [10483, 0]
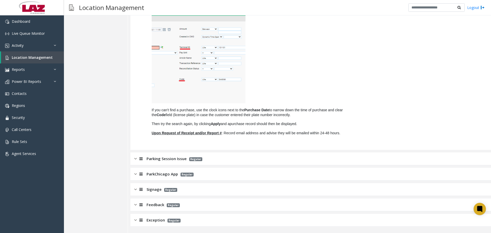
click at [235, 160] on div "Parking Session Issue Regular" at bounding box center [310, 158] width 361 height 13
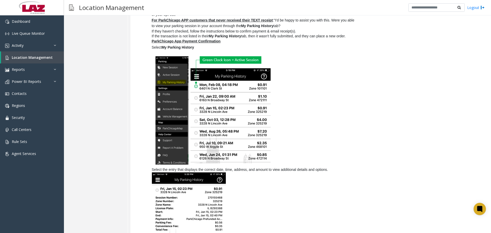
scroll to position [11373, 0]
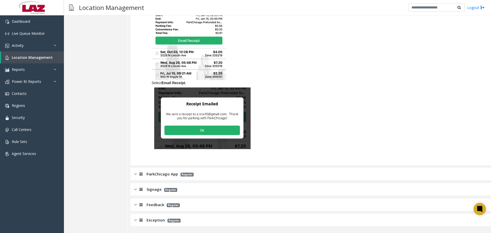
click at [326, 171] on div "ParkChicago App Regular" at bounding box center [310, 174] width 361 height 13
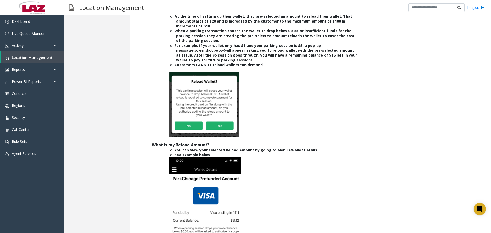
scroll to position [1366, 0]
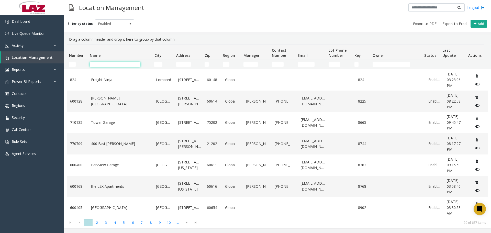
click at [98, 64] on input "Name Filter" at bounding box center [115, 64] width 51 height 5
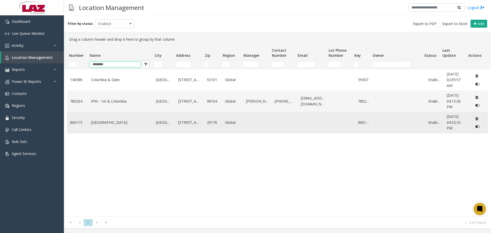
type input "********"
click at [108, 124] on link "[GEOGRAPHIC_DATA]" at bounding box center [120, 123] width 59 height 6
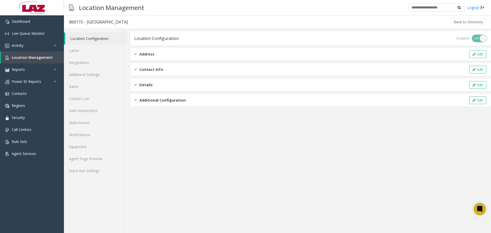
click at [71, 19] on div "860115 - [GEOGRAPHIC_DATA]" at bounding box center [98, 22] width 59 height 7
click at [71, 20] on div "860115 - [GEOGRAPHIC_DATA]" at bounding box center [98, 22] width 59 height 7
copy div "860115"
click at [207, 144] on app-location-configuration "Location Configuration Enabled ON OFF Address Edit Contact Info Edit Details Ed…" at bounding box center [310, 132] width 361 height 202
click at [102, 159] on link "Agent Page Preview" at bounding box center [96, 159] width 64 height 12
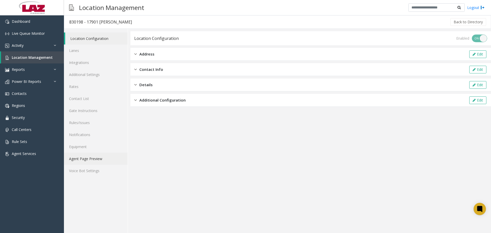
drag, startPoint x: 91, startPoint y: 155, endPoint x: 96, endPoint y: 157, distance: 5.5
click at [91, 155] on link "Agent Page Preview" at bounding box center [96, 159] width 64 height 12
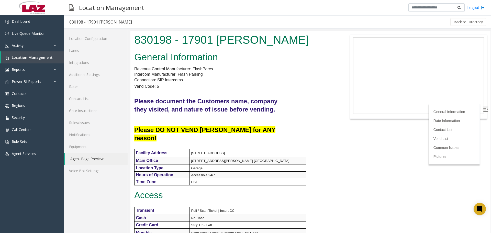
click at [97, 161] on link "Agent Page Preview" at bounding box center [96, 159] width 62 height 12
click at [484, 111] on img at bounding box center [485, 109] width 5 height 5
click at [93, 188] on div "Location Configuration Lanes Integrations Additional Settings Rates Contact Lis…" at bounding box center [96, 131] width 64 height 204
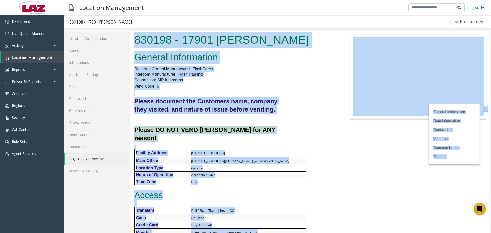
drag, startPoint x: 265, startPoint y: 158, endPoint x: 260, endPoint y: 76, distance: 81.5
click at [130, 45] on html "830198 - 17901 [PERSON_NAME] General Information Revenue Control Manufacturer: …" at bounding box center [310, 132] width 360 height 202
copy body "863434 - 52053 Lor Ipsumd Sitamet Consectetur Adipisc Elitsed Doeiusmodtem: Inc…"
click at [265, 51] on h2 "General Information" at bounding box center [235, 57] width 202 height 13
click at [216, 73] on p "Intercom Manufacturer: Flash Parking" at bounding box center [235, 74] width 202 height 5
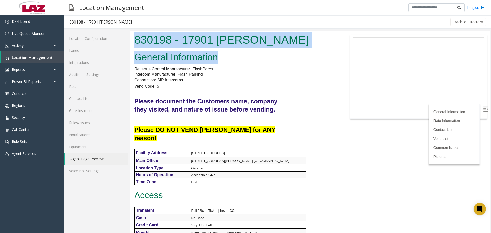
drag, startPoint x: 224, startPoint y: 58, endPoint x: 199, endPoint y: 138, distance: 84.6
click at [130, 43] on html "830198 - 17901 [PERSON_NAME] General Information Revenue Control Manufacturer: …" at bounding box center [310, 132] width 360 height 202
copy body "830198 - 17901 [PERSON_NAME] General Information"
drag, startPoint x: 269, startPoint y: 34, endPoint x: 289, endPoint y: 44, distance: 23.2
click at [269, 34] on h1 "830198 - 17901 [PERSON_NAME]" at bounding box center [235, 40] width 202 height 16
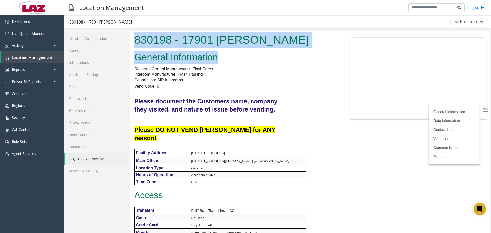
click at [278, 37] on h1 "830198 - 17901 [PERSON_NAME]" at bounding box center [235, 40] width 202 height 16
click at [278, 58] on h2 "General Information" at bounding box center [235, 57] width 202 height 13
click at [222, 55] on h2 "General Information" at bounding box center [235, 57] width 202 height 13
click at [218, 58] on h2 "General Information" at bounding box center [235, 57] width 202 height 13
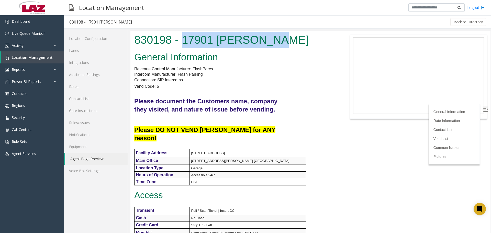
drag, startPoint x: 277, startPoint y: 38, endPoint x: 184, endPoint y: 41, distance: 93.1
click at [184, 41] on h1 "830198 - 17901 [PERSON_NAME]" at bounding box center [235, 40] width 202 height 16
copy h1 "17901 [PERSON_NAME]"
